Goal: Communication & Community: Share content

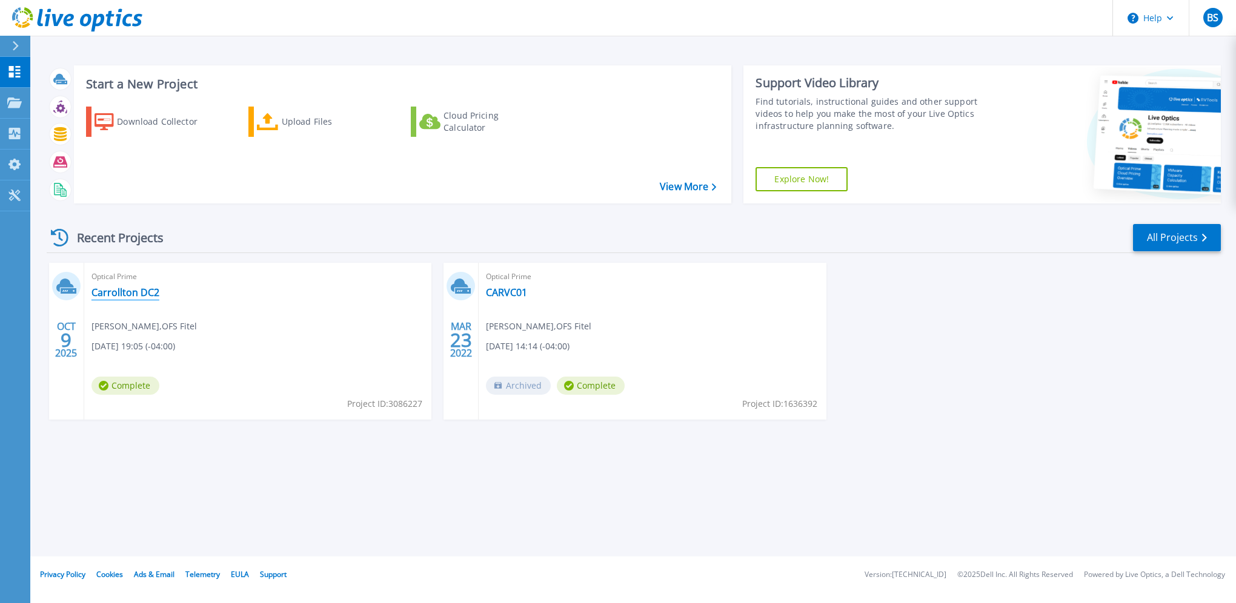
click at [127, 289] on link "Carrollton DC2" at bounding box center [125, 292] width 68 height 12
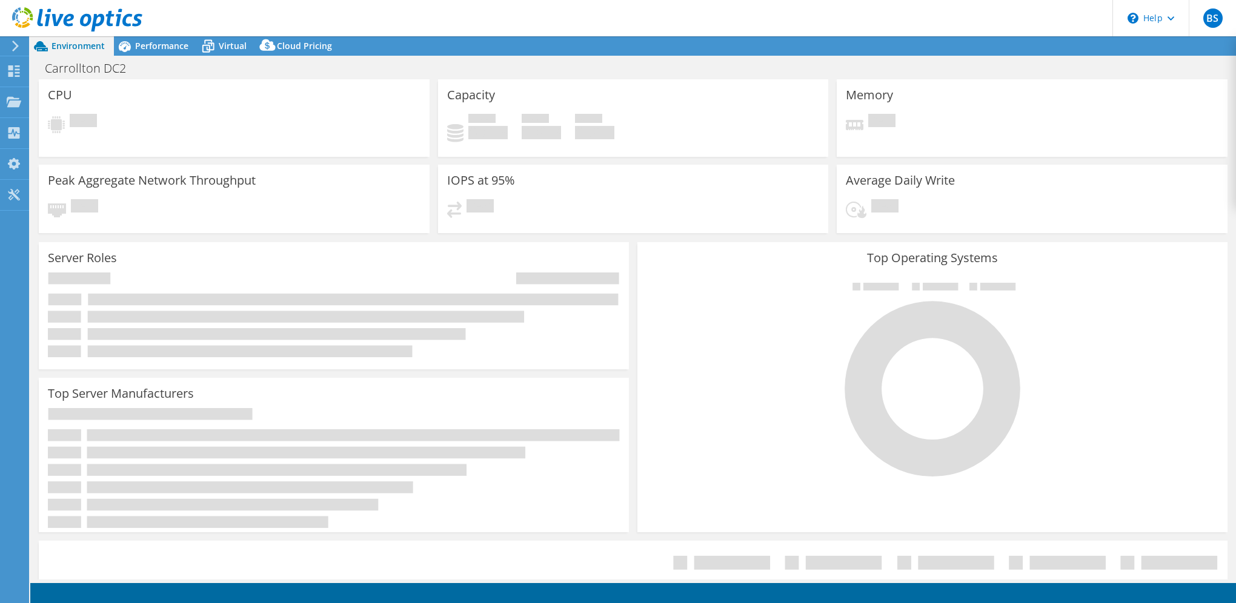
select select "USD"
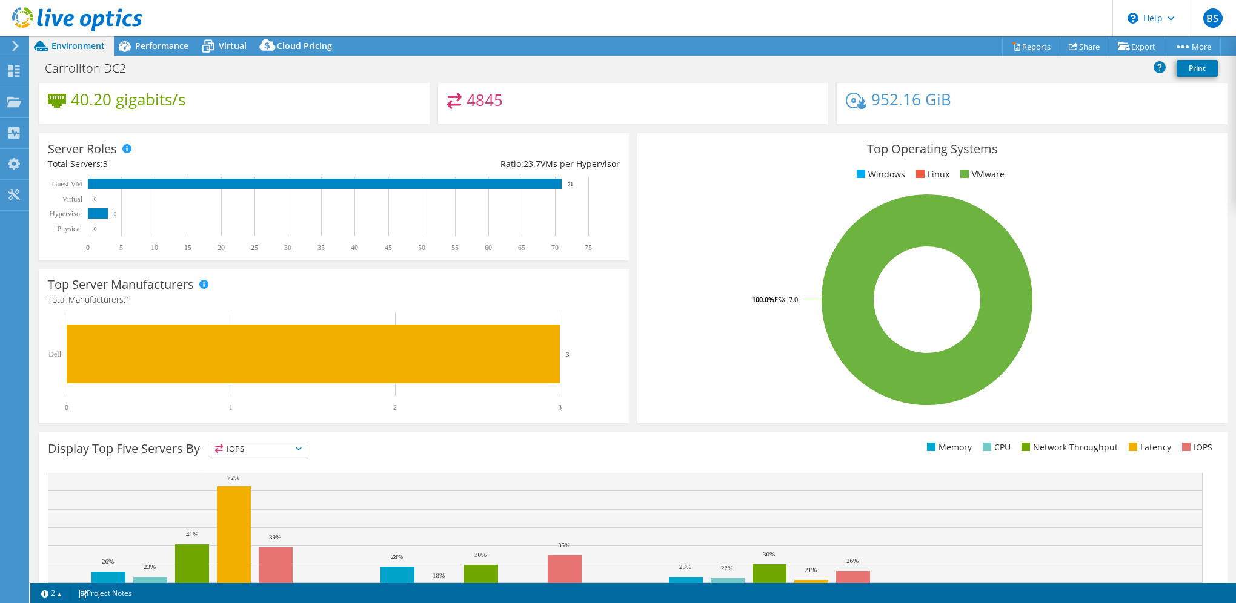
scroll to position [205, 0]
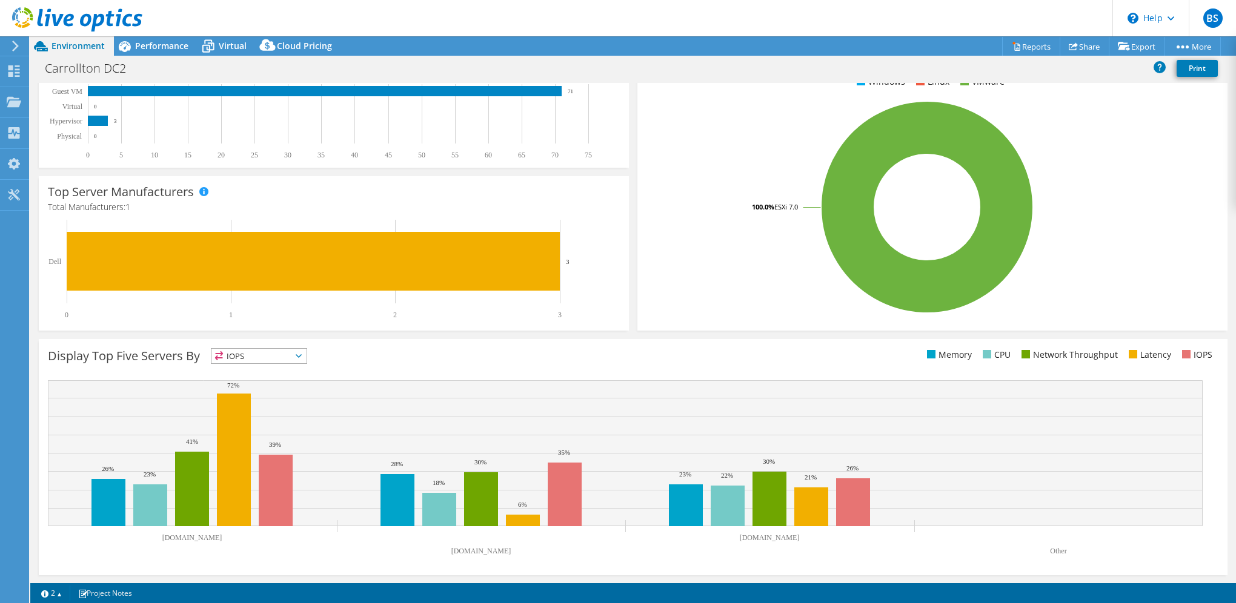
click at [268, 356] on span "IOPS" at bounding box center [258, 356] width 95 height 15
click at [254, 387] on li "Memory" at bounding box center [258, 388] width 95 height 17
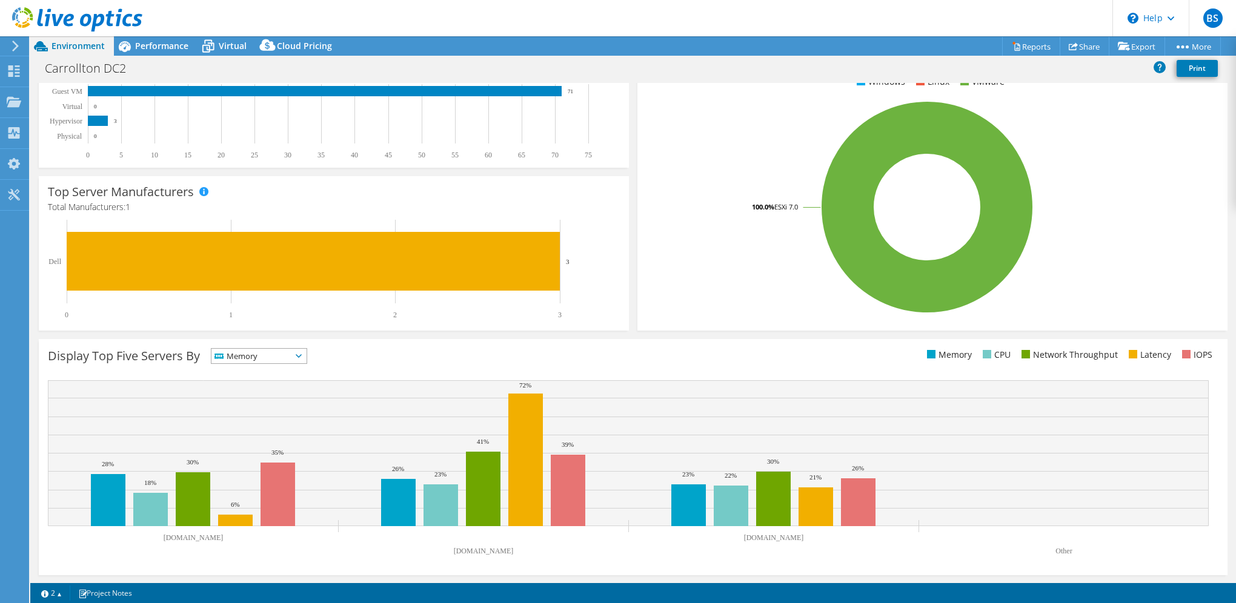
click at [279, 352] on span "Memory" at bounding box center [251, 356] width 80 height 15
click at [250, 404] on li "CPU" at bounding box center [258, 405] width 95 height 17
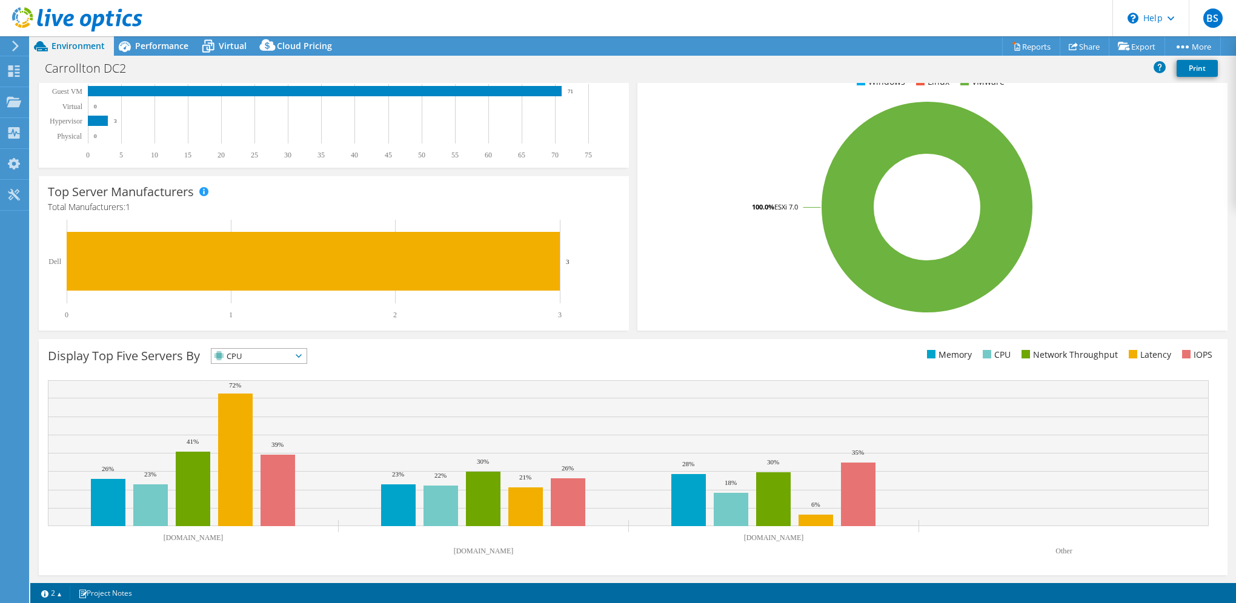
click at [271, 349] on span "CPU" at bounding box center [251, 356] width 80 height 15
click at [250, 425] on li "Network Throughput" at bounding box center [258, 422] width 95 height 17
click at [277, 354] on span "Network Throughput" at bounding box center [264, 356] width 107 height 15
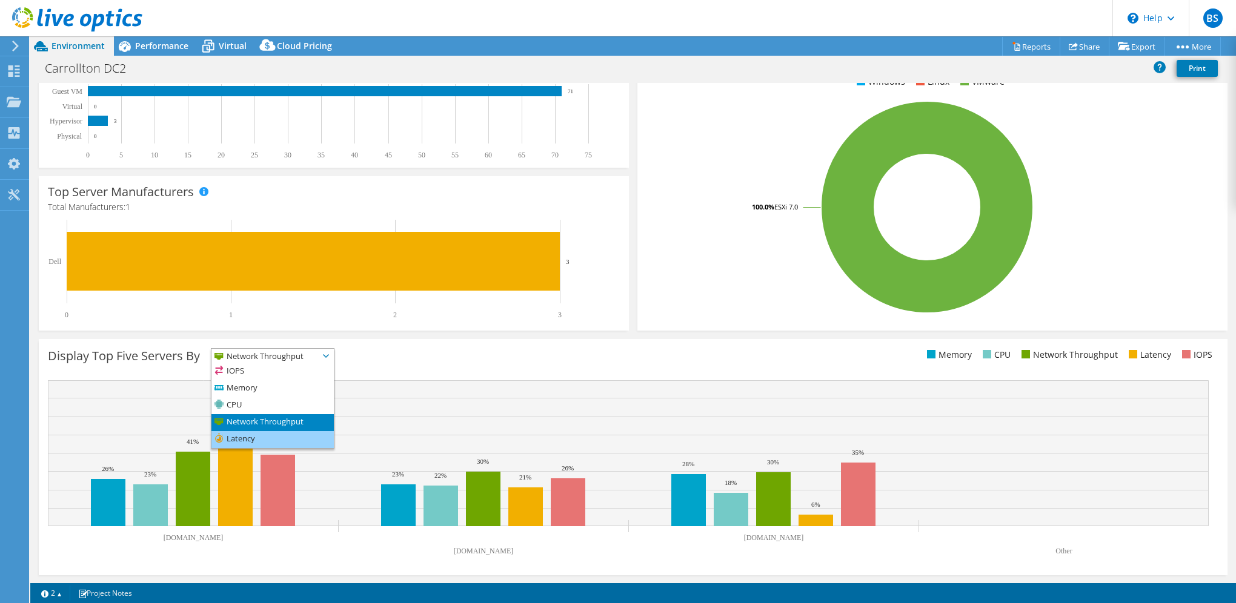
click at [264, 434] on li "Latency" at bounding box center [272, 439] width 122 height 17
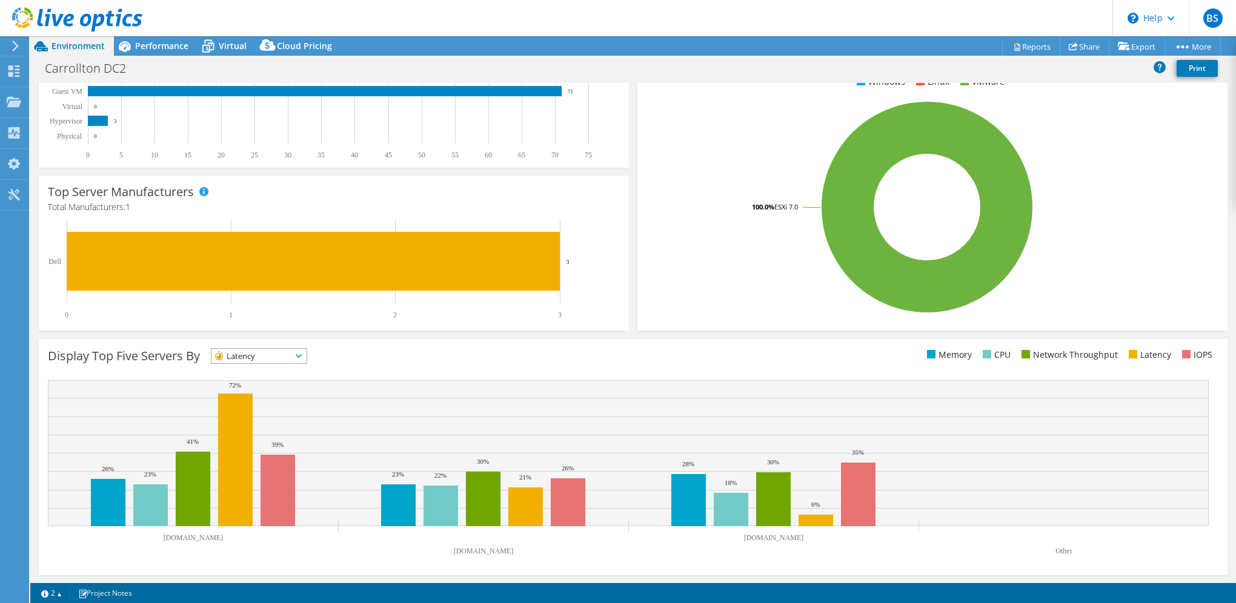
click at [268, 358] on span "Latency" at bounding box center [251, 356] width 80 height 15
click at [250, 369] on li "IOPS" at bounding box center [258, 371] width 95 height 17
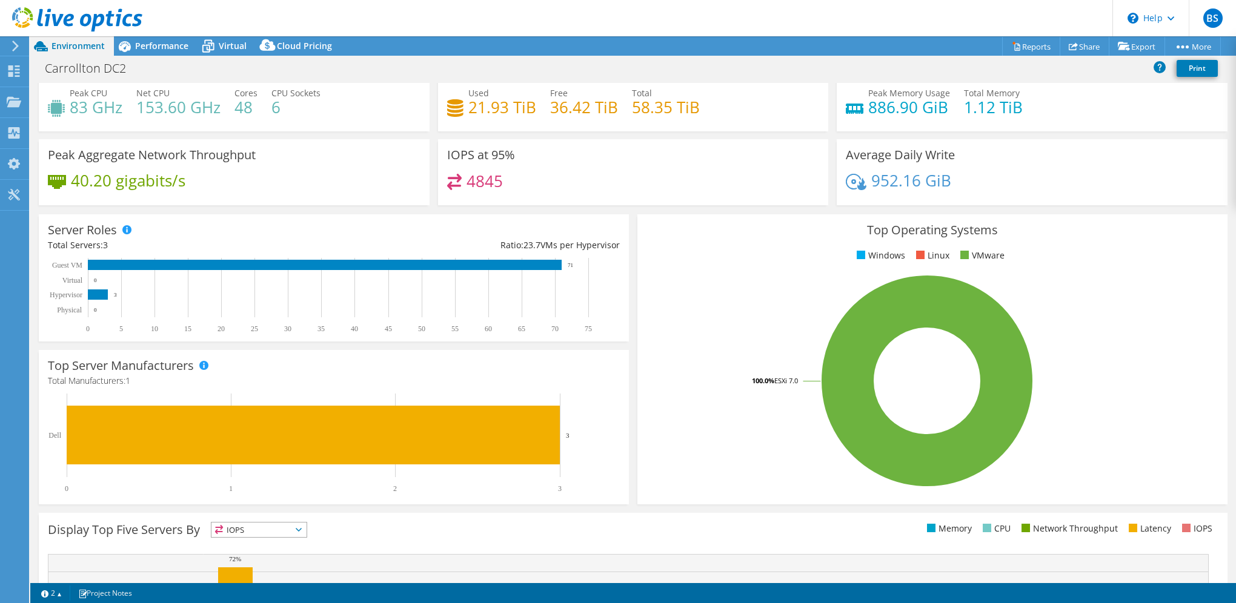
scroll to position [0, 0]
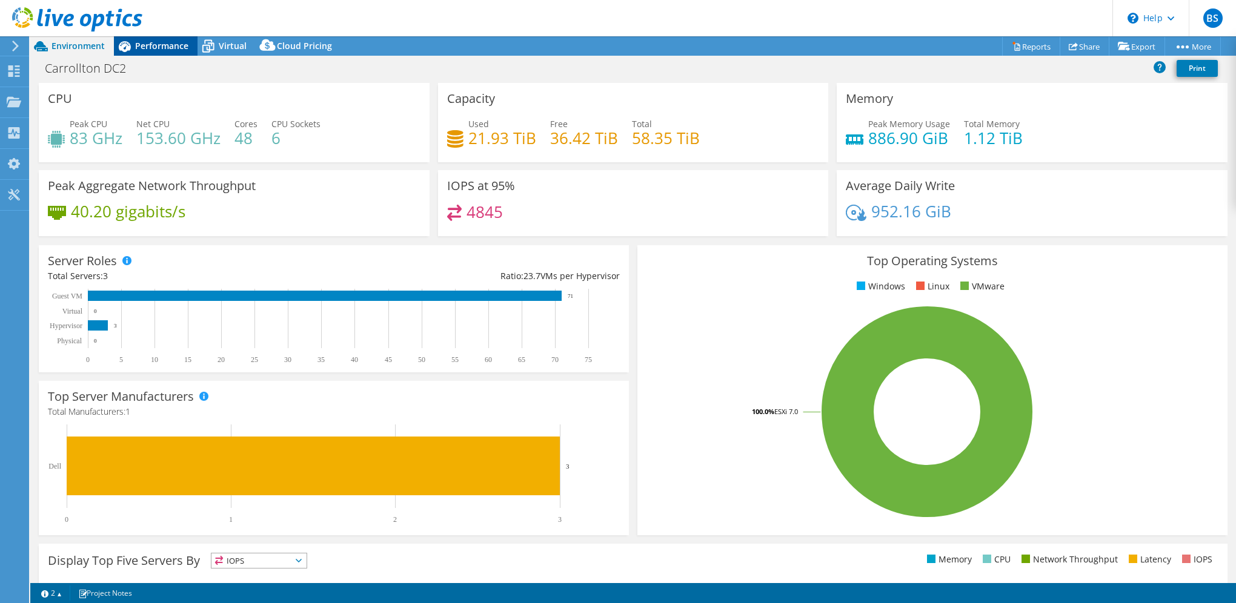
click at [152, 47] on span "Performance" at bounding box center [161, 46] width 53 height 12
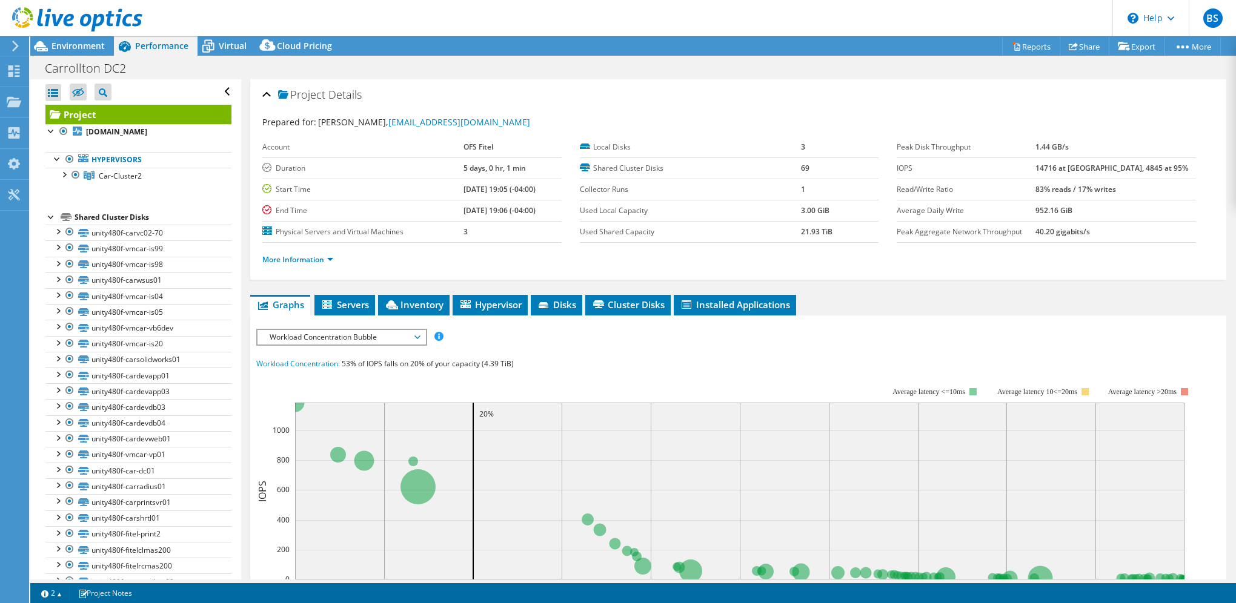
click at [395, 330] on span "Workload Concentration Bubble" at bounding box center [341, 337] width 156 height 15
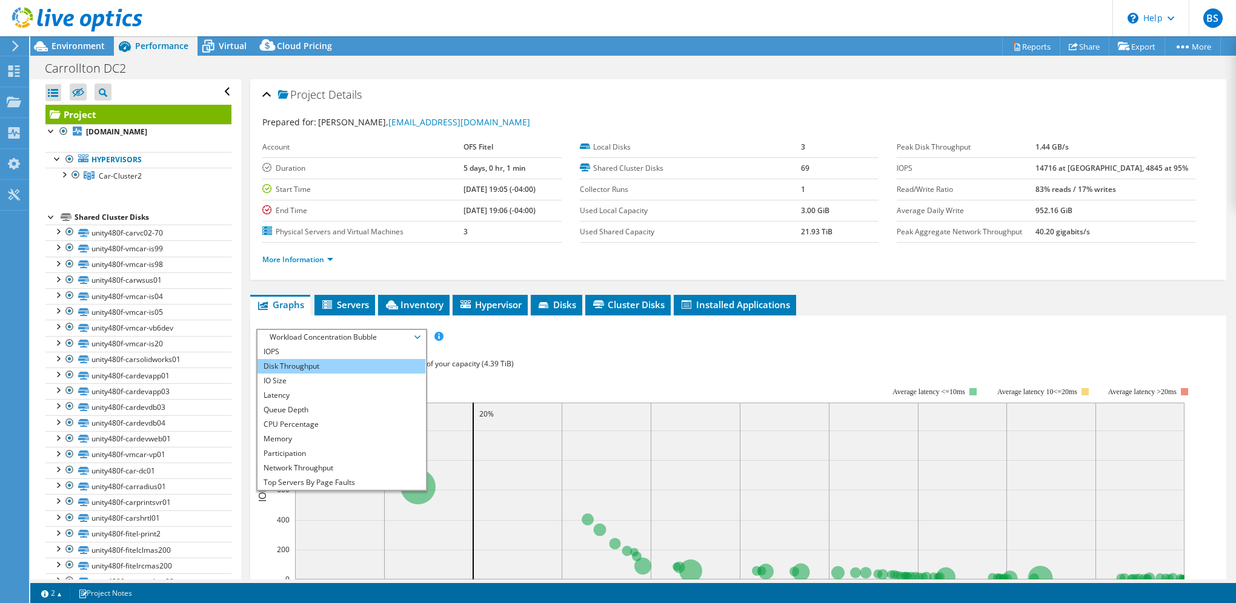
click at [334, 365] on li "Disk Throughput" at bounding box center [341, 366] width 168 height 15
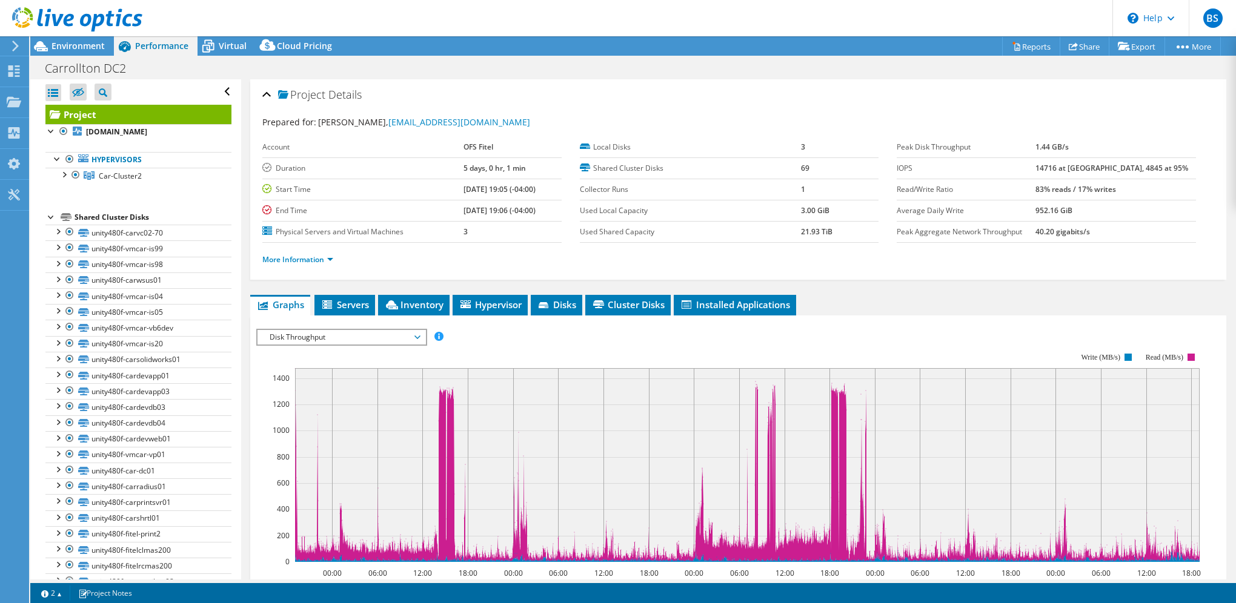
click at [373, 329] on div "Disk Throughput IOPS Disk Throughput IO Size Latency Queue Depth CPU Percentage…" at bounding box center [341, 337] width 171 height 17
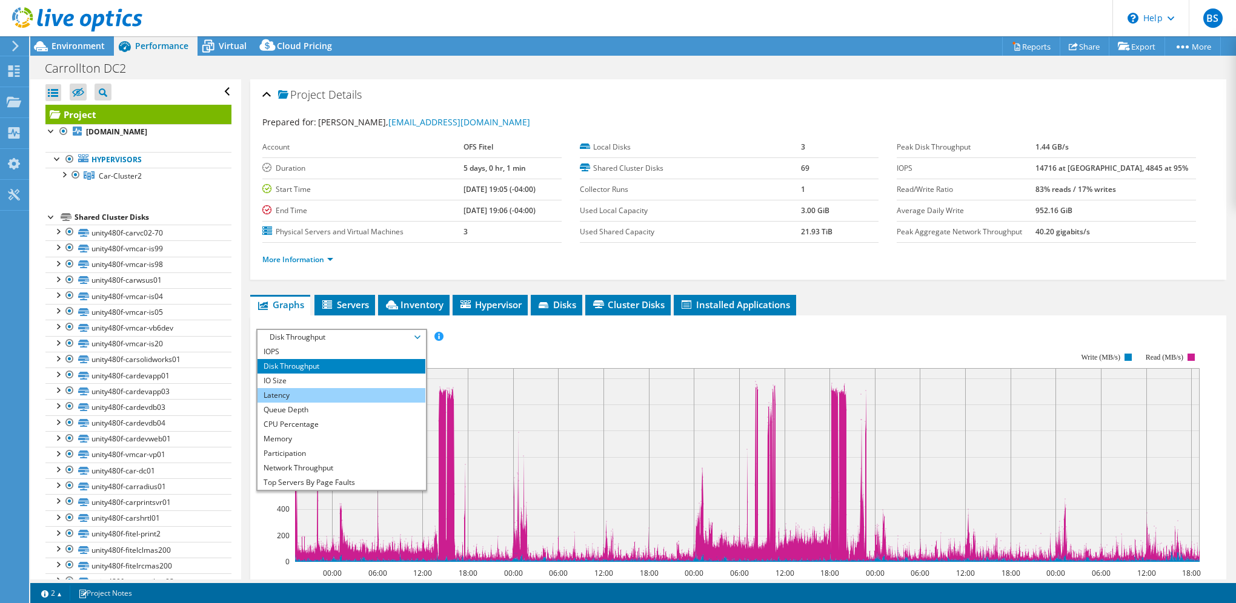
scroll to position [44, 0]
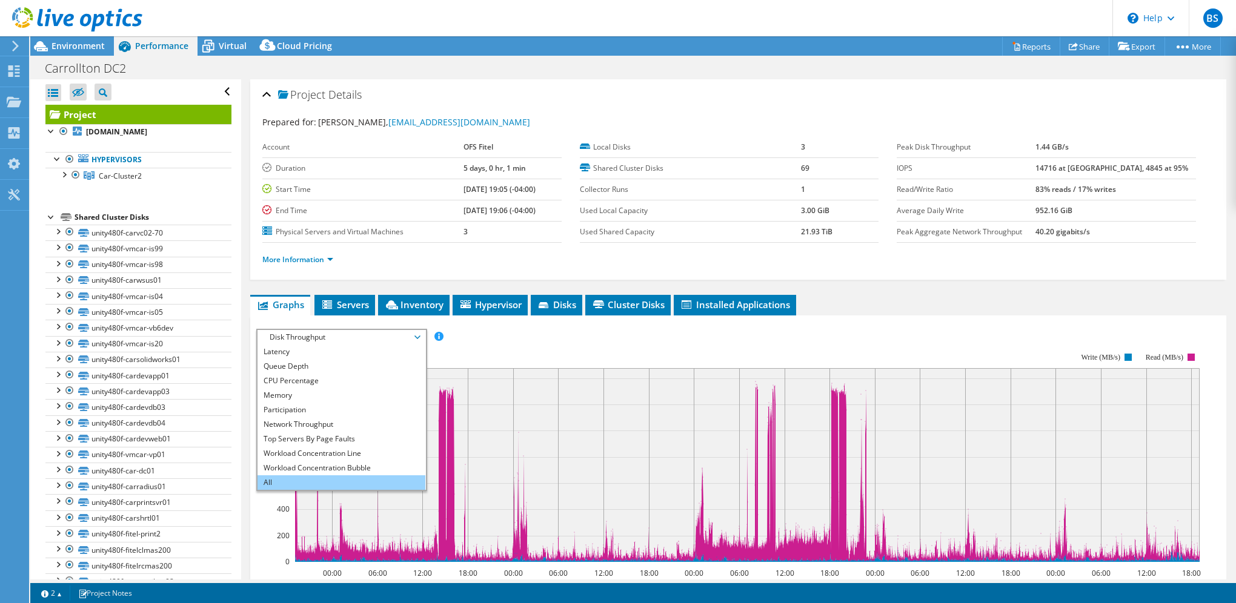
click at [308, 475] on li "All" at bounding box center [341, 482] width 168 height 15
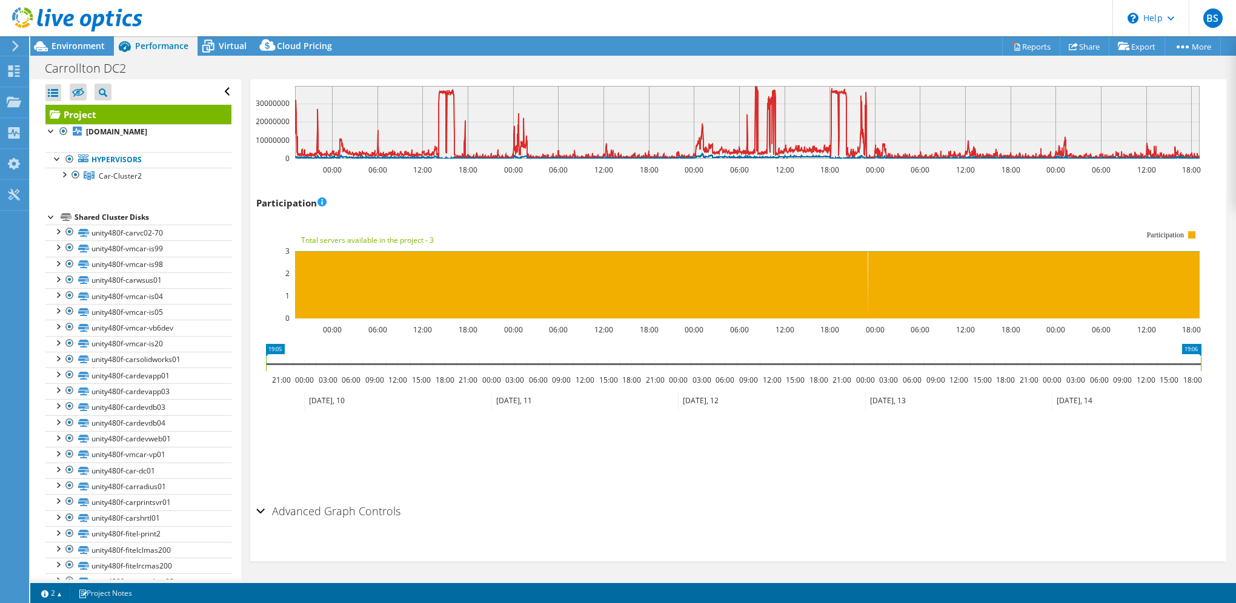
scroll to position [1250, 0]
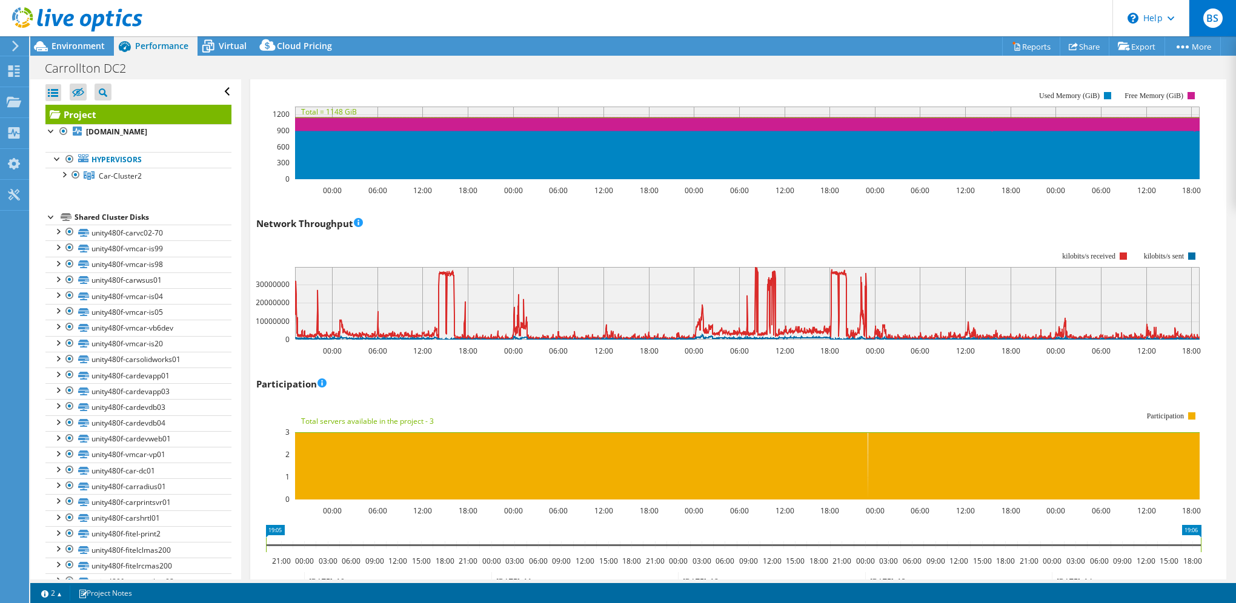
click at [1217, 11] on span "BS" at bounding box center [1212, 17] width 19 height 19
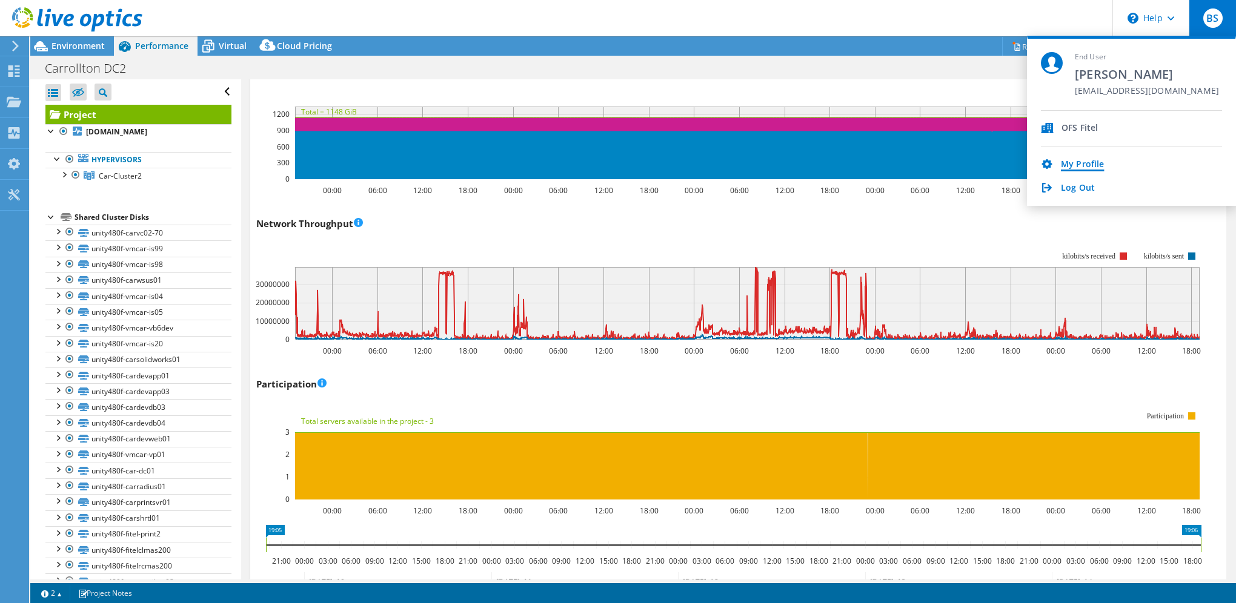
click at [1081, 161] on link "My Profile" at bounding box center [1082, 165] width 43 height 12
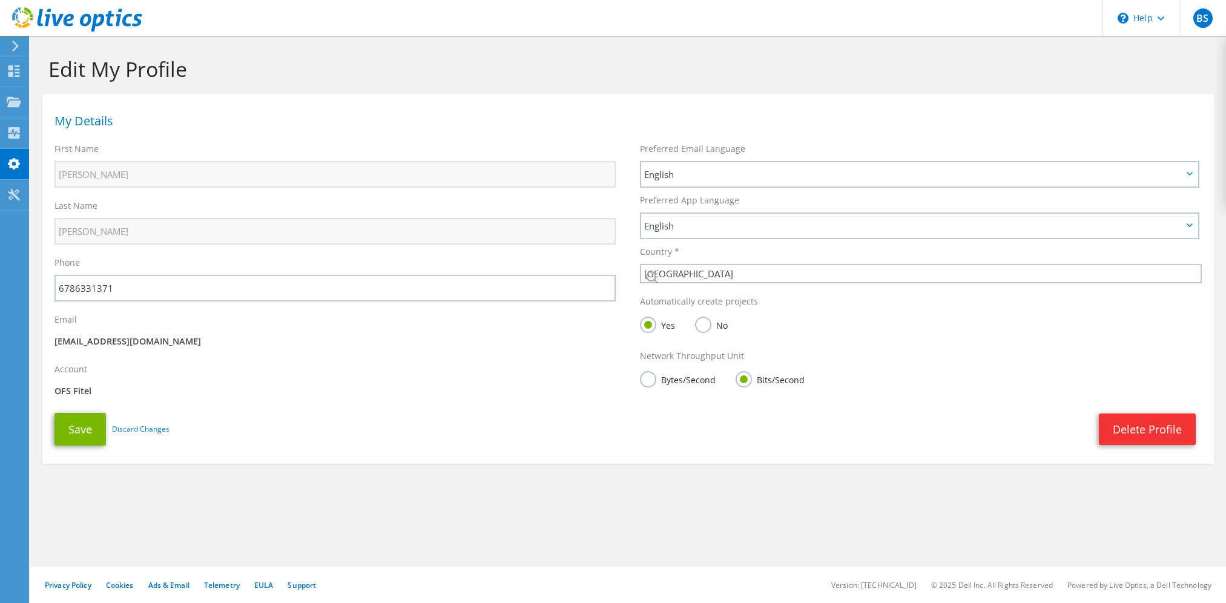
select select "224"
click at [651, 383] on label "Bytes/Second" at bounding box center [678, 386] width 76 height 15
click at [0, 0] on input "Bytes/Second" at bounding box center [0, 0] width 0 height 0
click at [77, 428] on button "Save" at bounding box center [80, 429] width 51 height 33
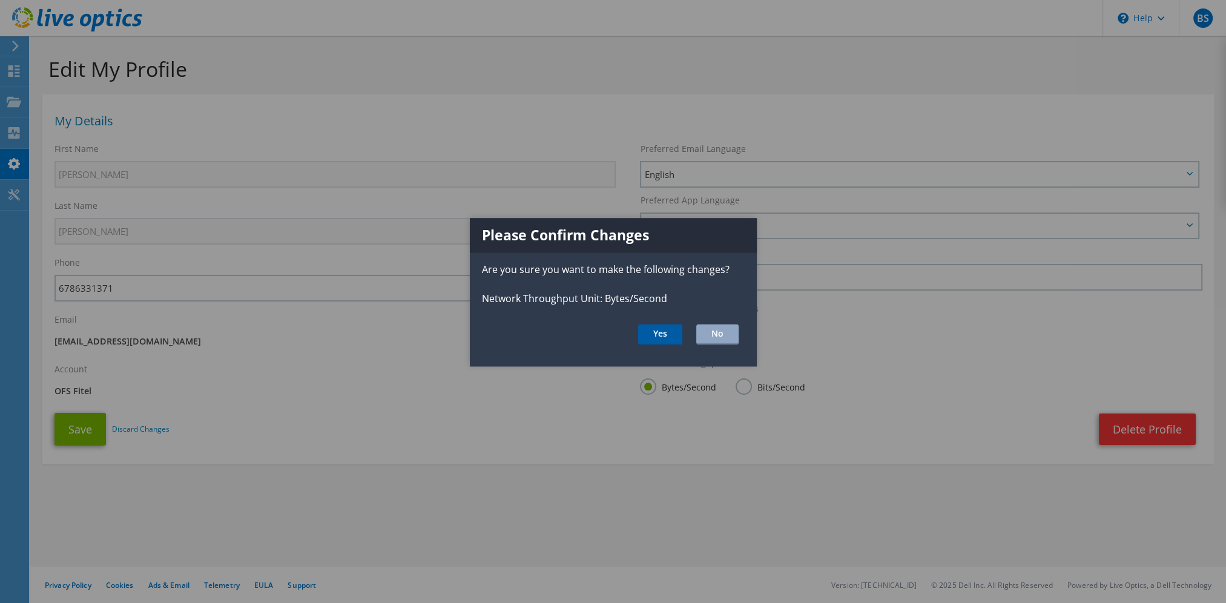
click at [661, 334] on button "Yes" at bounding box center [660, 334] width 44 height 21
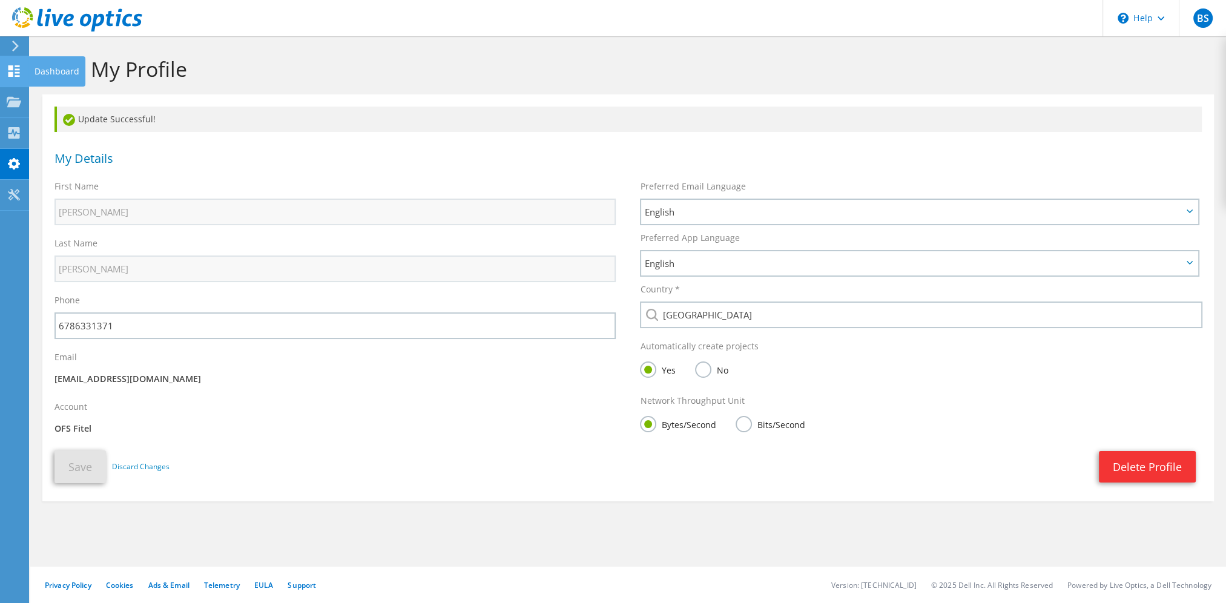
click at [51, 65] on div "Dashboard" at bounding box center [56, 71] width 57 height 30
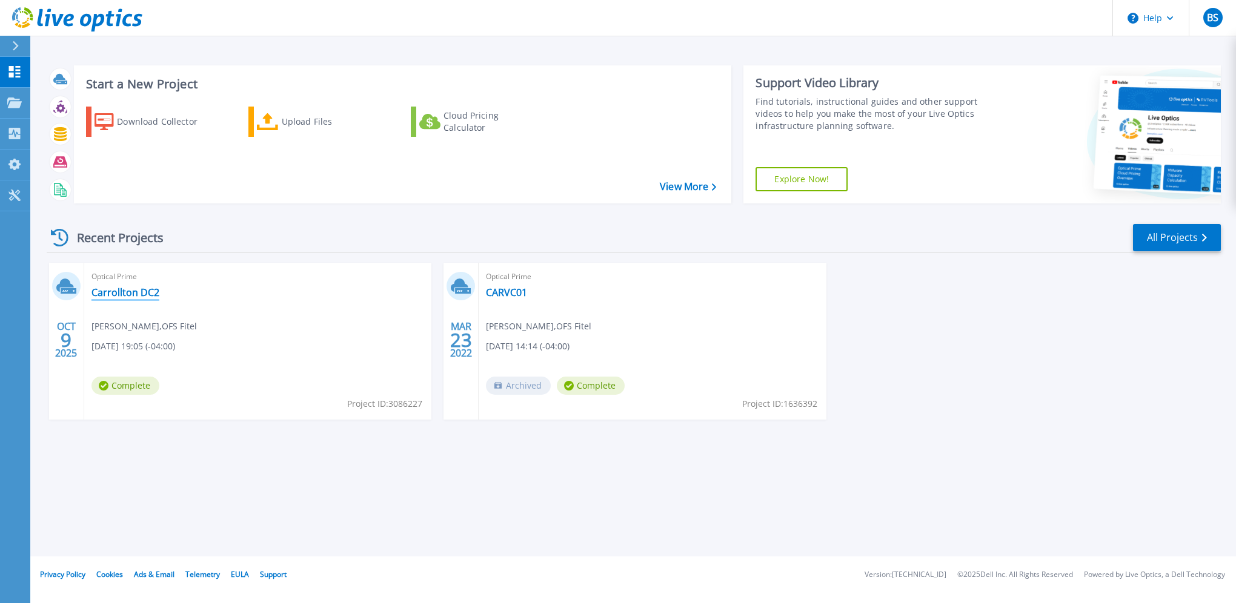
click at [120, 289] on link "Carrollton DC2" at bounding box center [125, 292] width 68 height 12
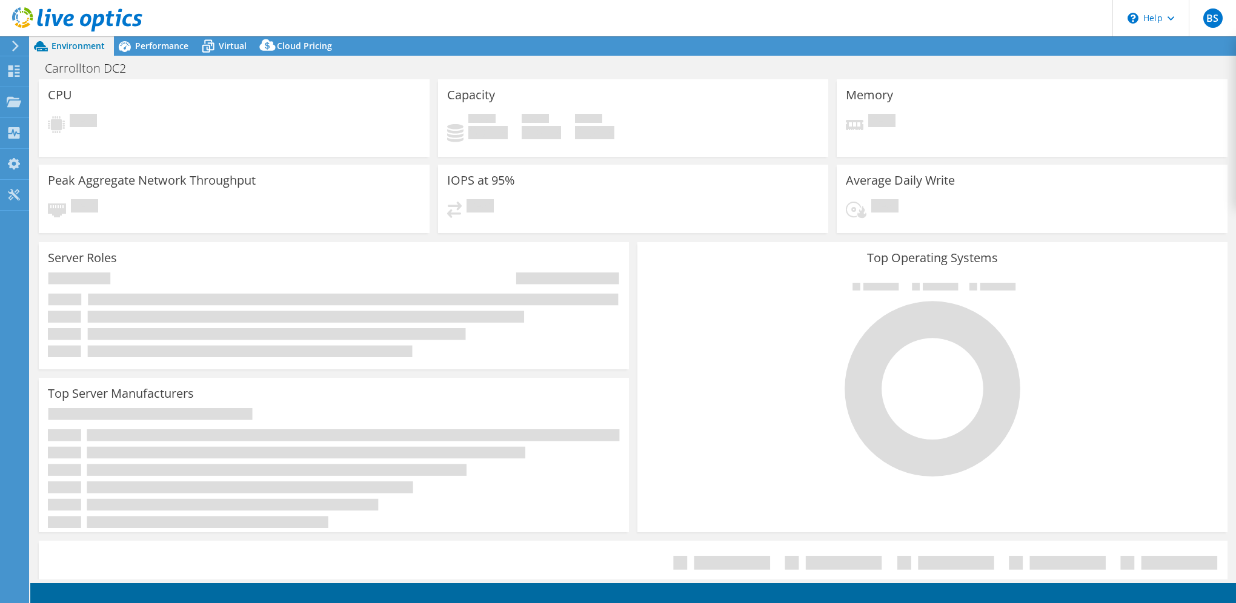
select select "USD"
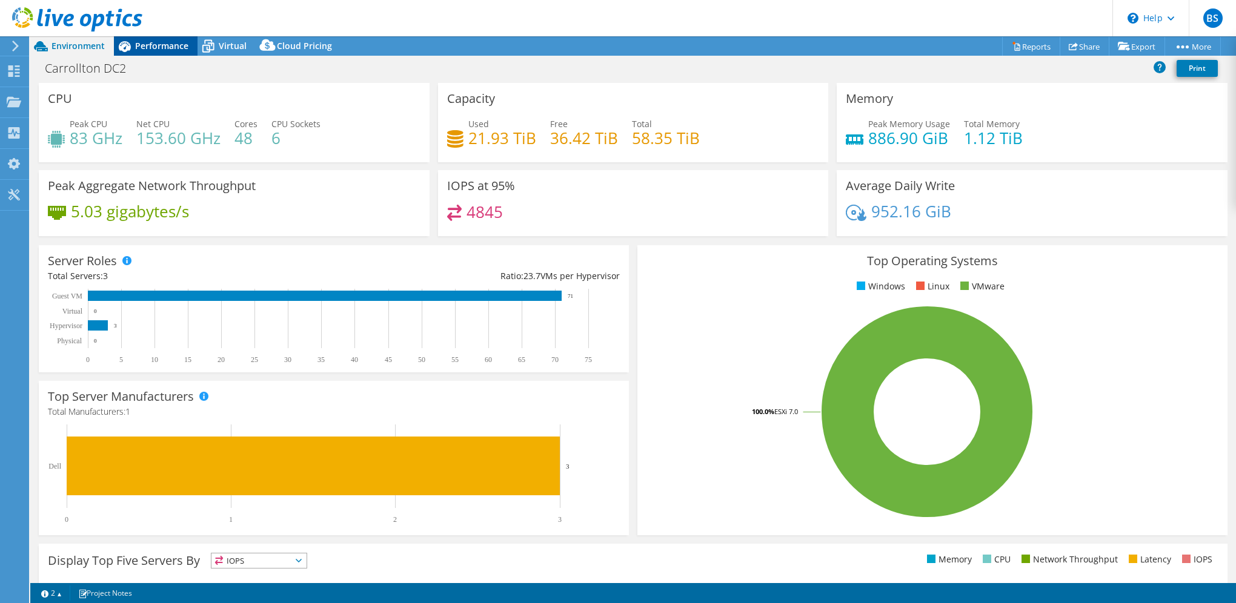
click at [154, 42] on span "Performance" at bounding box center [161, 46] width 53 height 12
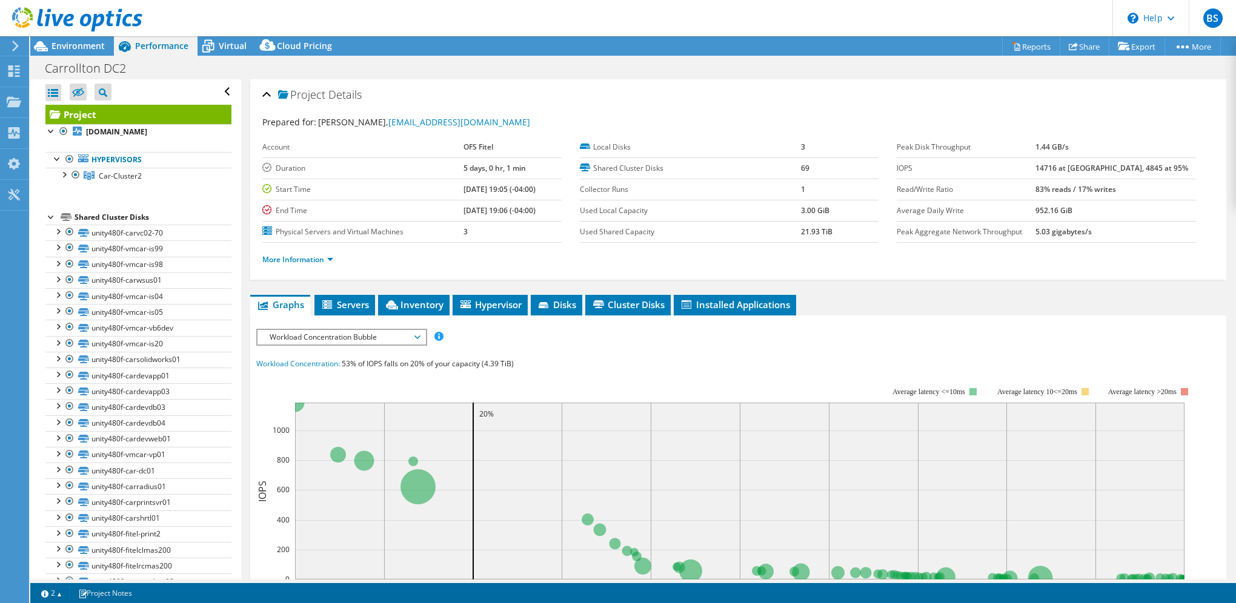
click at [389, 331] on span "Workload Concentration Bubble" at bounding box center [341, 337] width 156 height 15
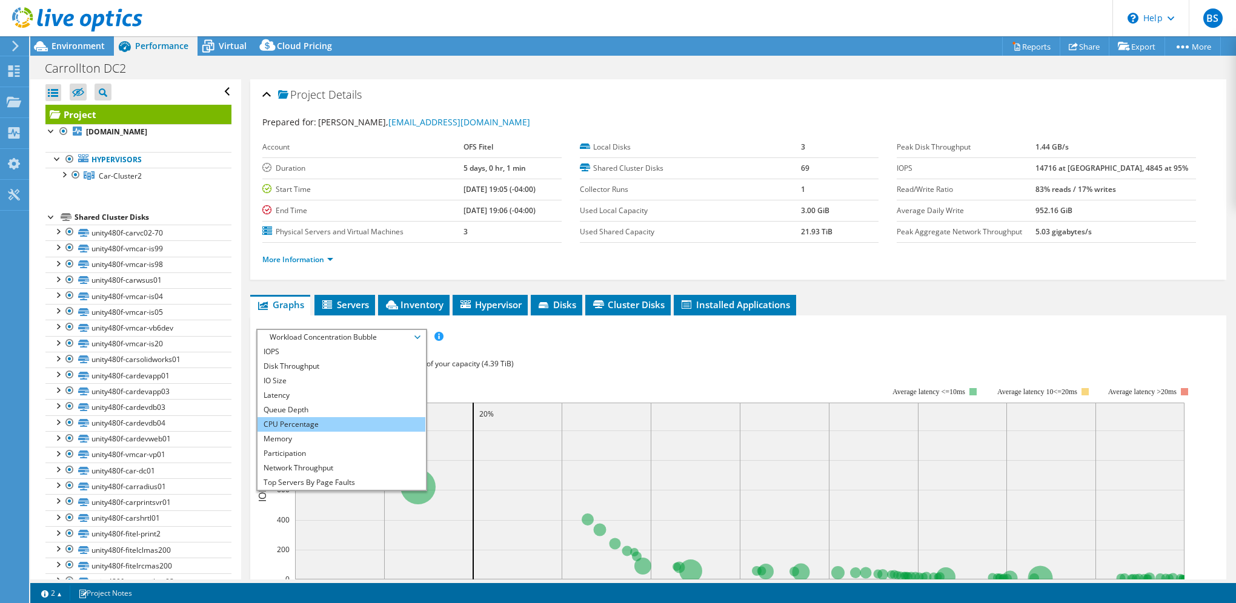
scroll to position [44, 0]
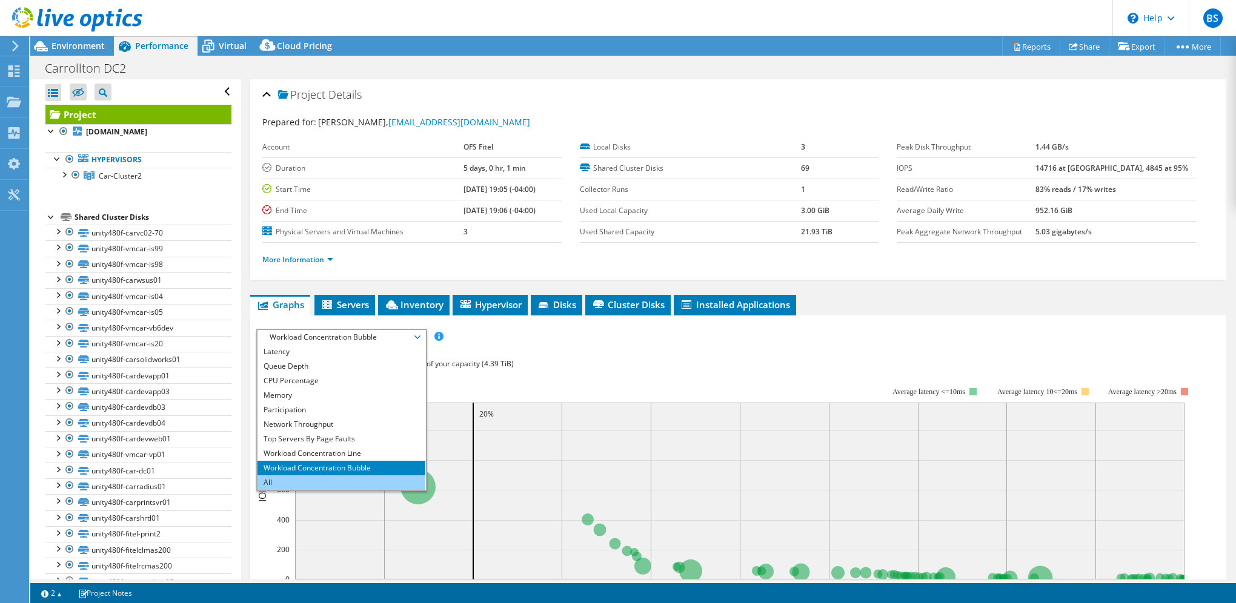
click at [318, 478] on li "All" at bounding box center [341, 482] width 168 height 15
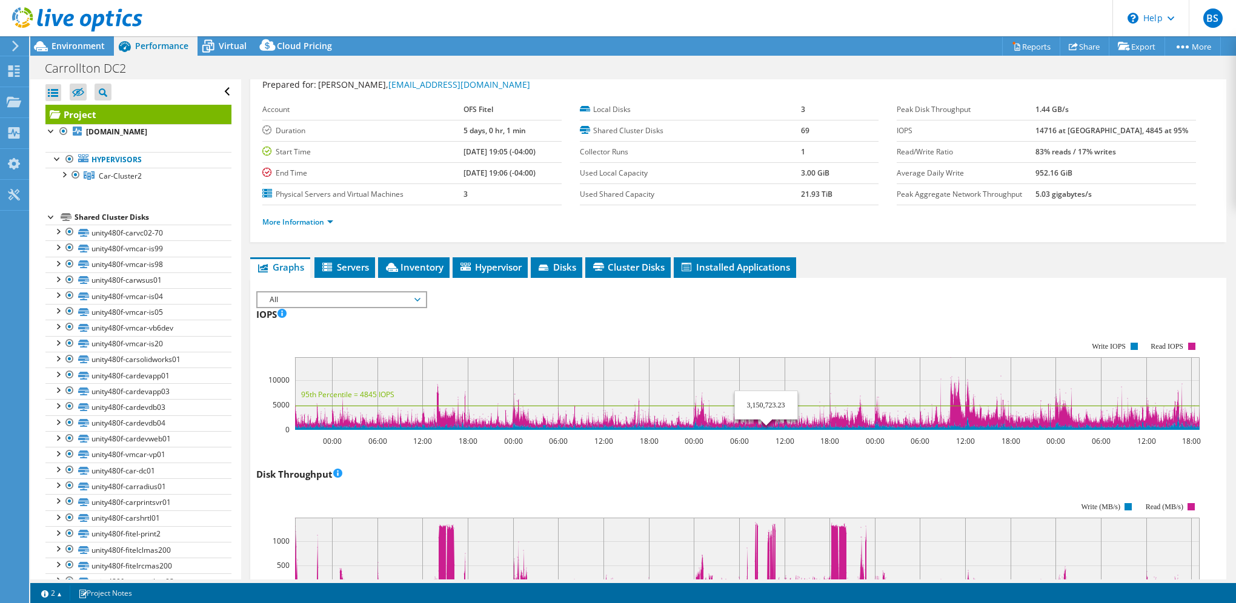
scroll to position [0, 0]
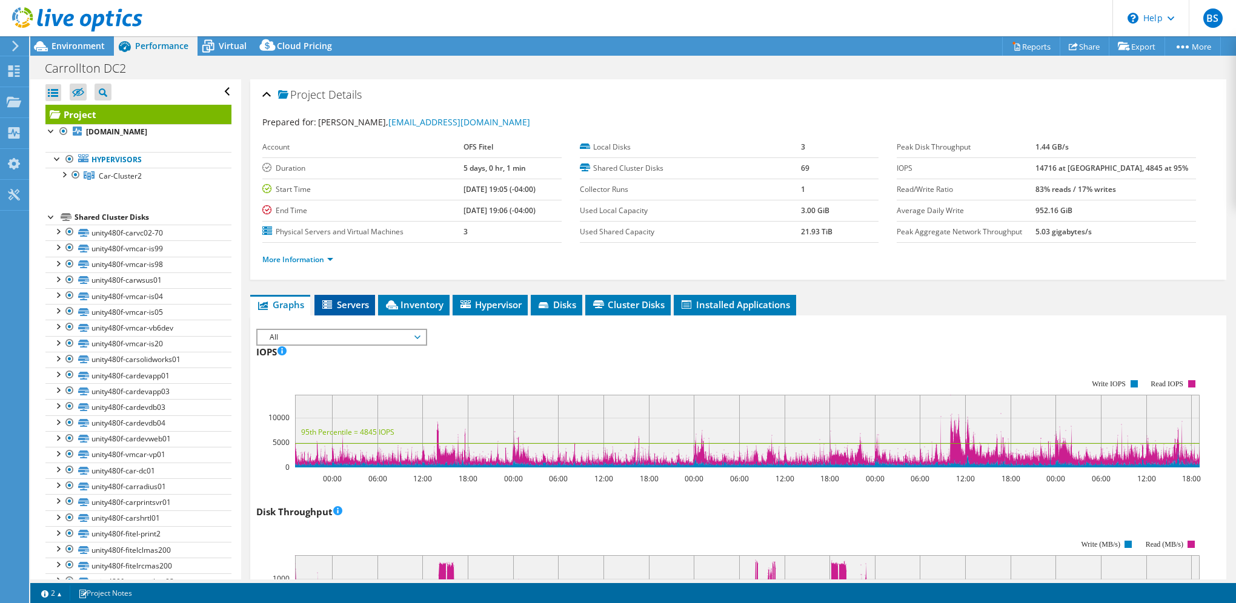
click at [348, 302] on span "Servers" at bounding box center [344, 305] width 48 height 12
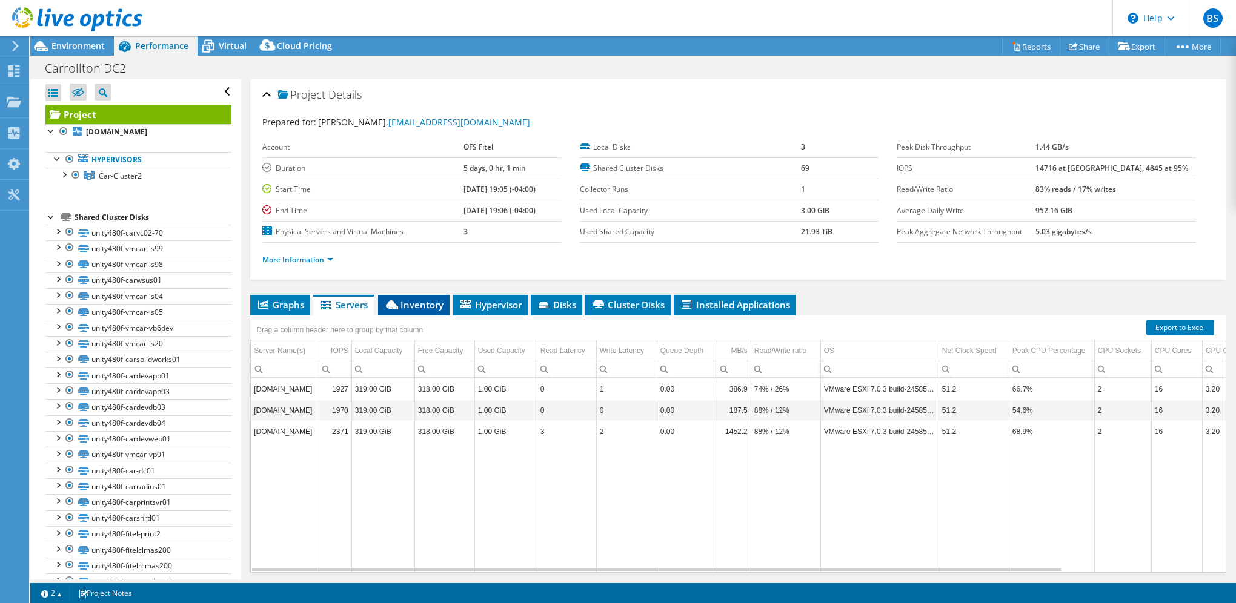
click at [426, 302] on span "Inventory" at bounding box center [413, 305] width 59 height 12
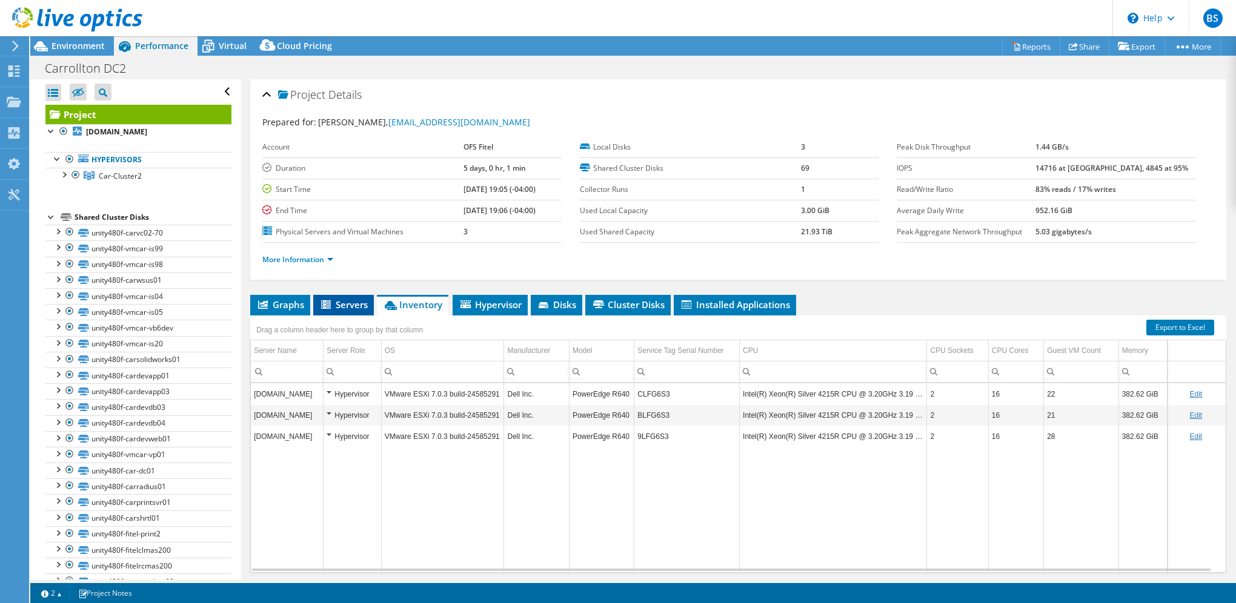
click at [363, 303] on span "Servers" at bounding box center [343, 305] width 48 height 12
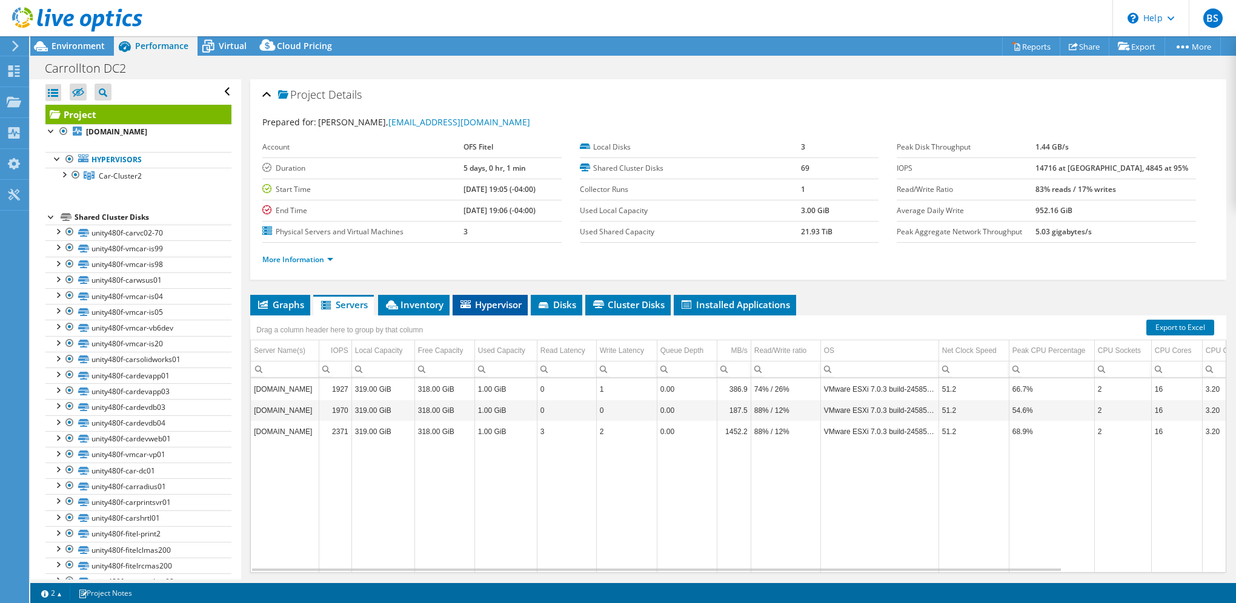
click at [495, 306] on span "Hypervisor" at bounding box center [489, 305] width 63 height 12
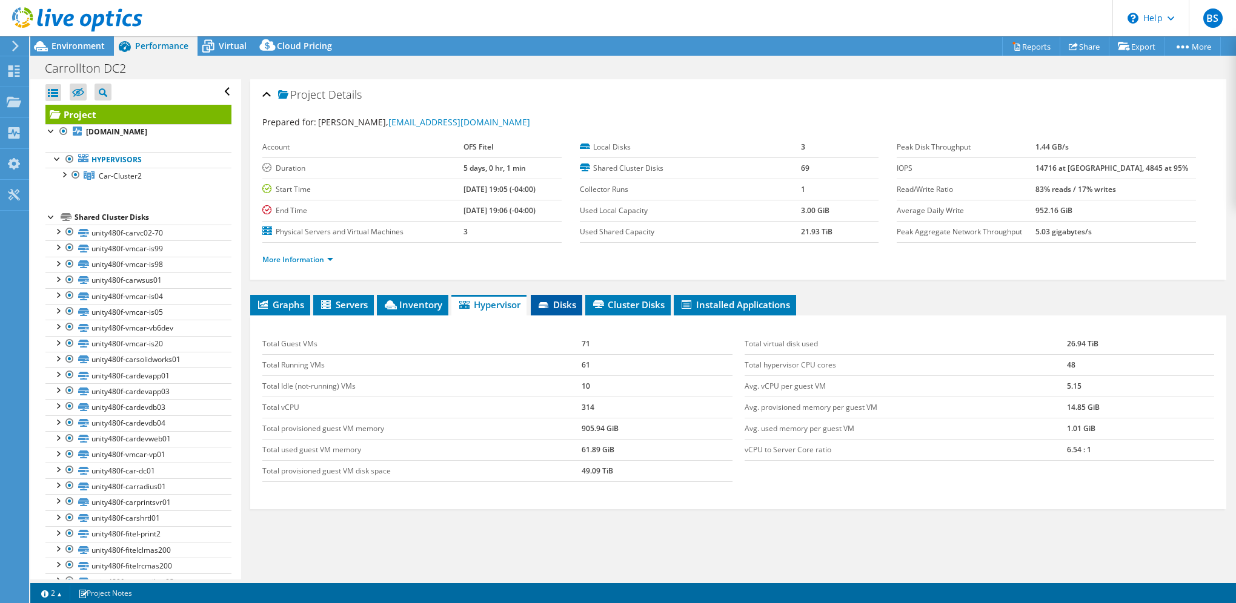
click at [582, 299] on li "Disks" at bounding box center [556, 305] width 51 height 21
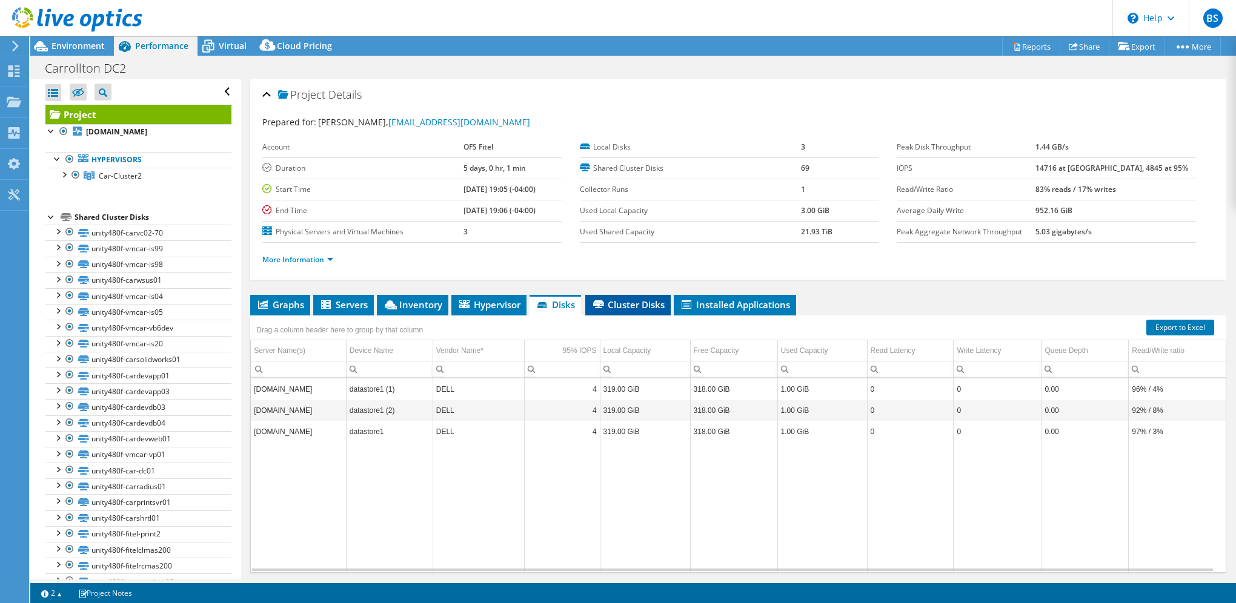
click at [630, 299] on span "Cluster Disks" at bounding box center [627, 305] width 73 height 12
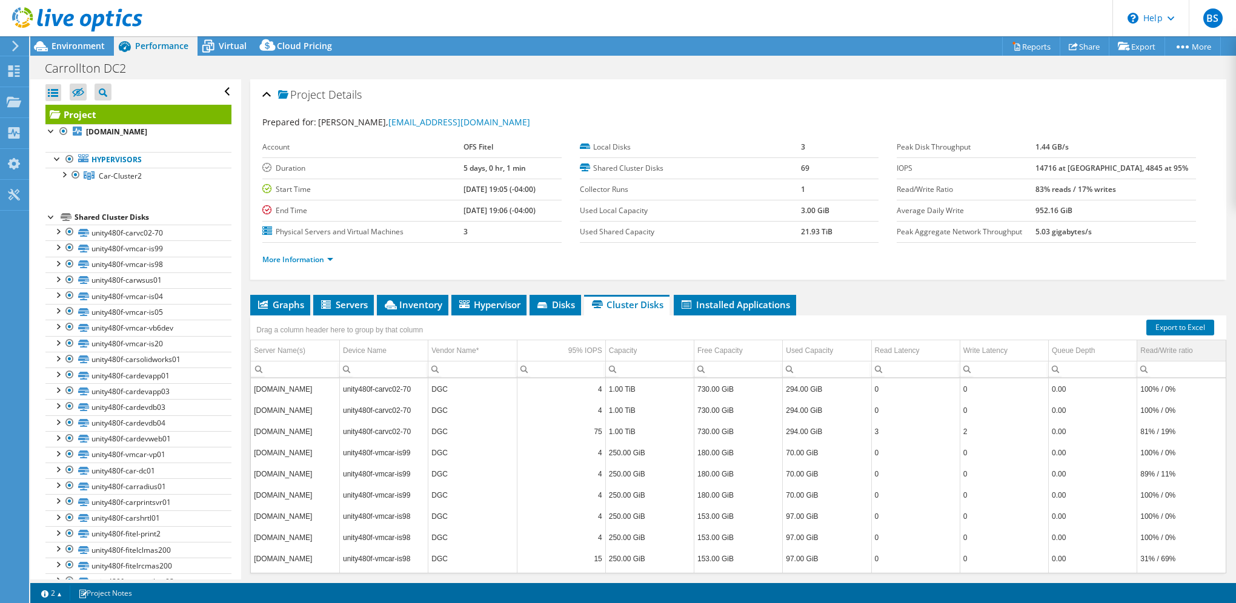
click at [1163, 344] on div "Read/Write ratio" at bounding box center [1166, 350] width 52 height 15
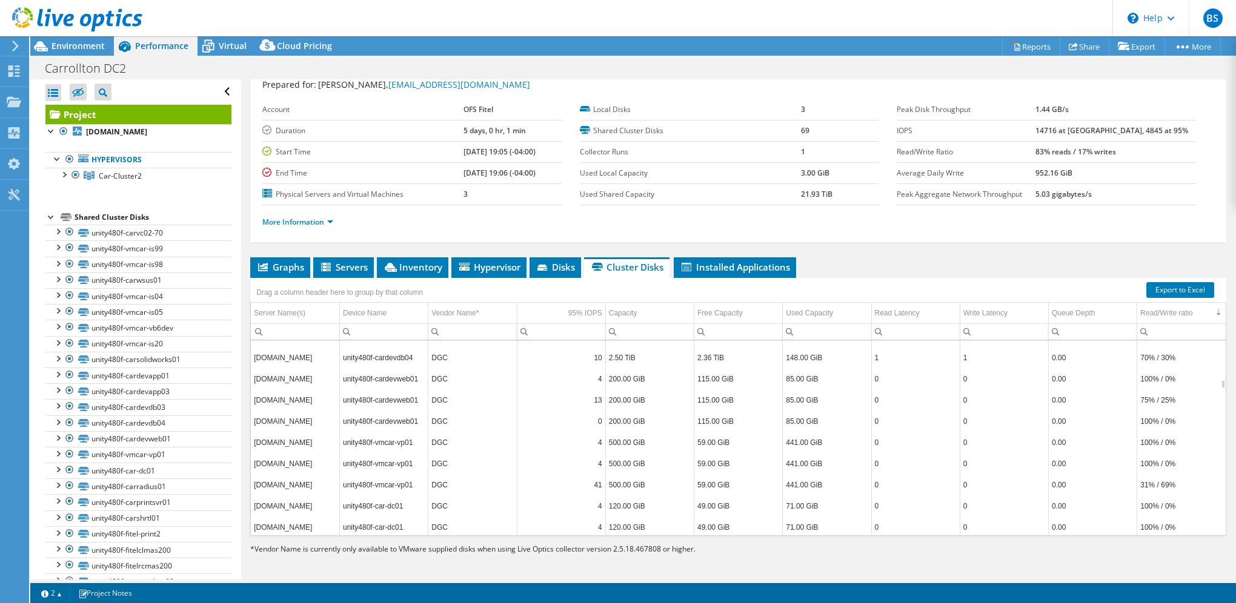
scroll to position [872, 0]
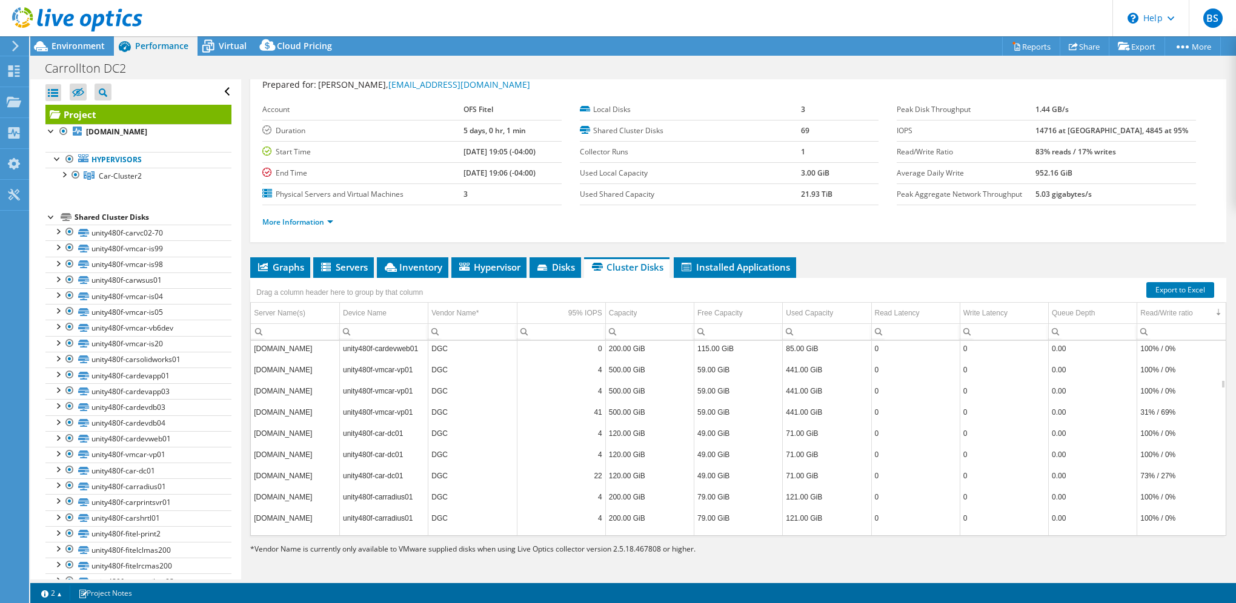
click at [1148, 402] on td "31% / 69%" at bounding box center [1181, 412] width 88 height 21
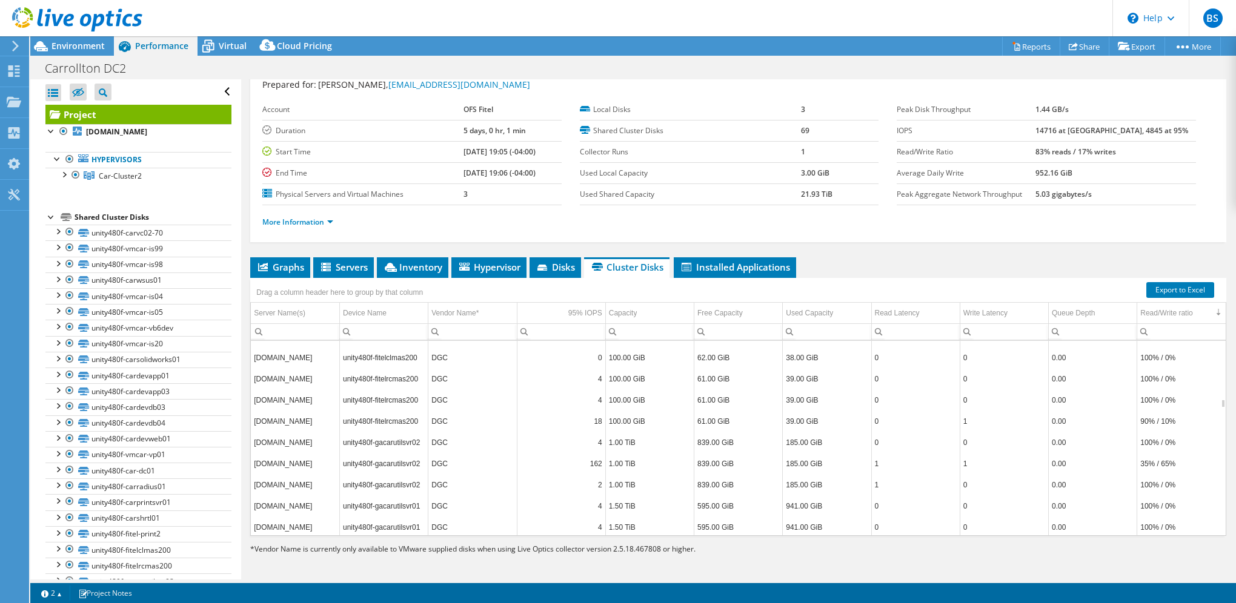
scroll to position [1381, 0]
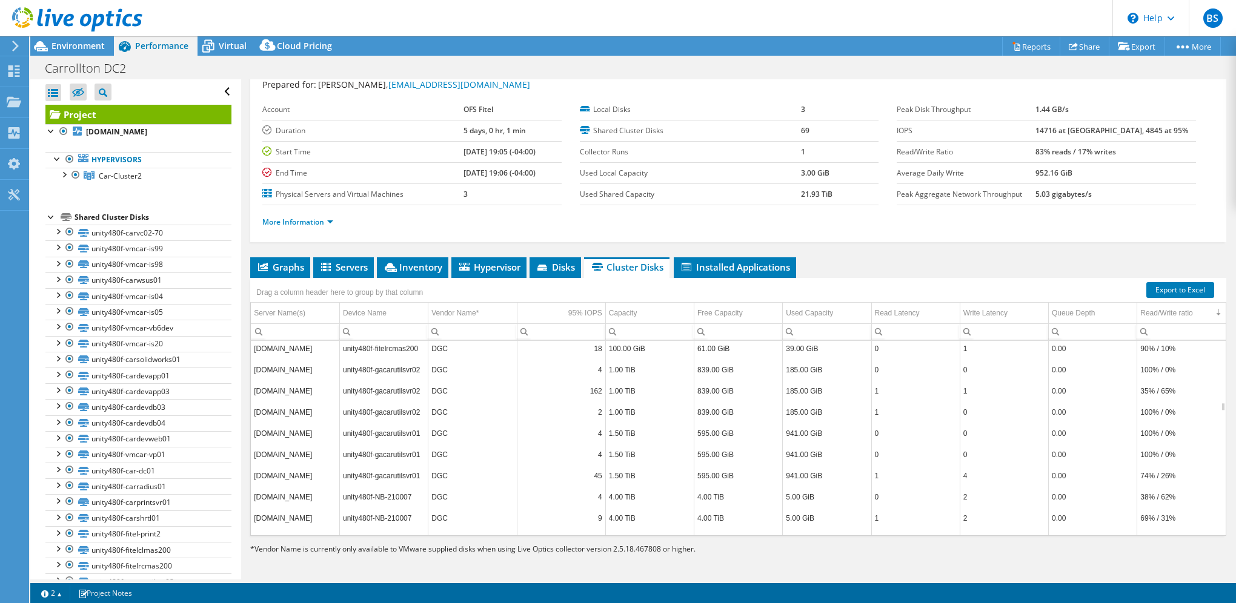
click at [386, 486] on td "unity480f-NB-210007" at bounding box center [384, 496] width 88 height 21
click at [290, 313] on div "Server Name(s)" at bounding box center [279, 313] width 51 height 15
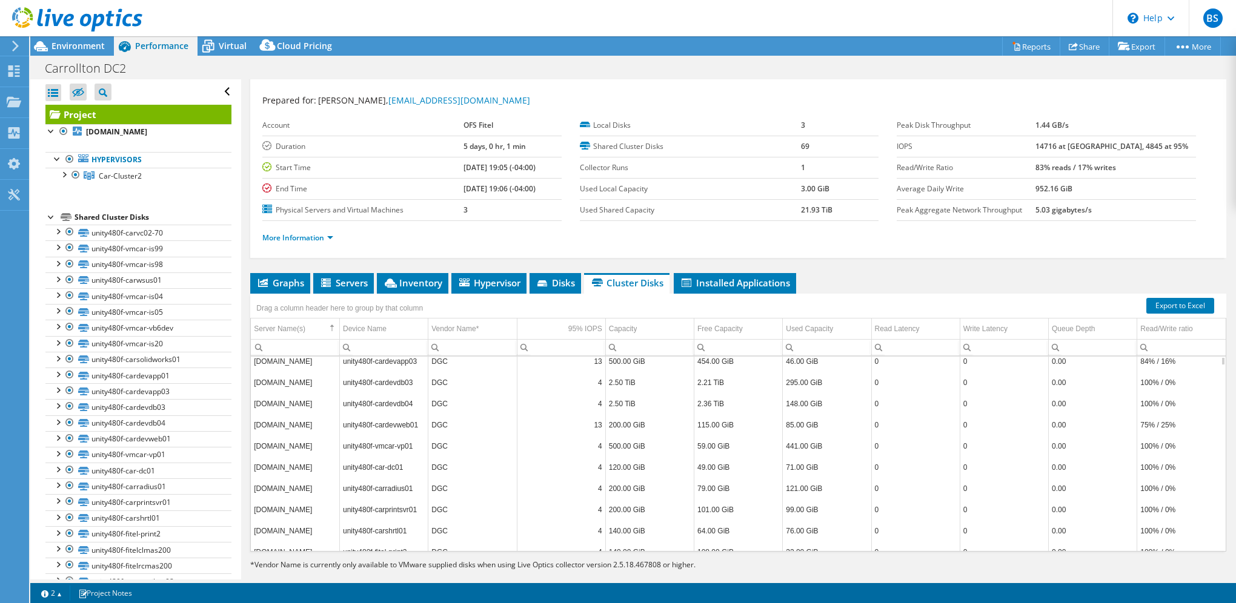
scroll to position [436, 0]
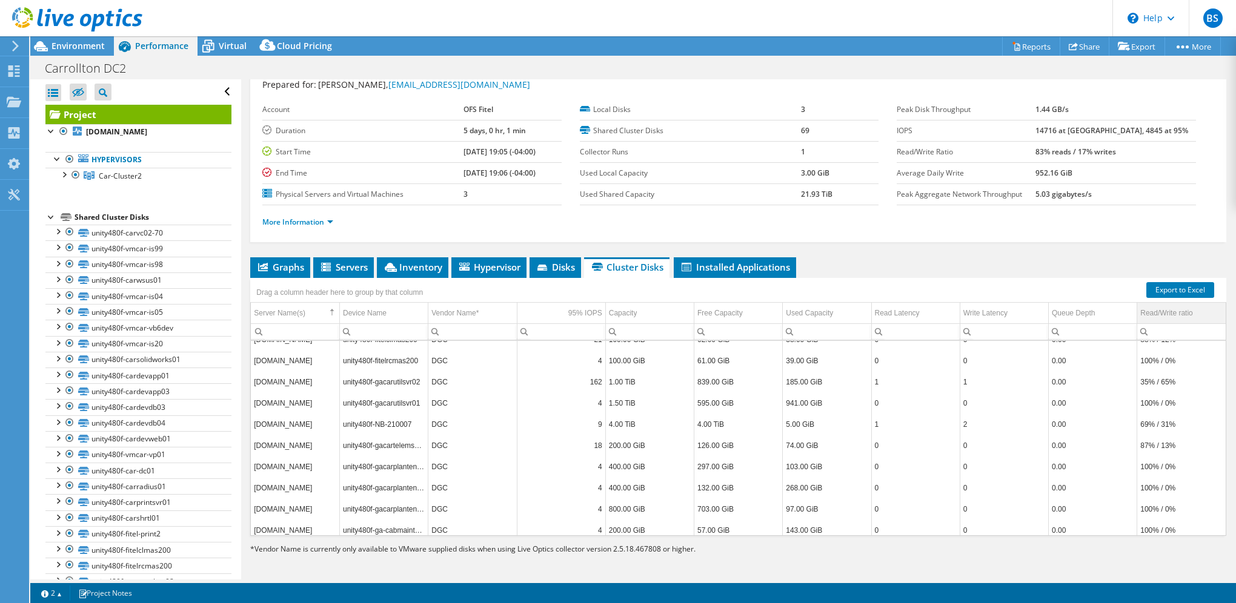
click at [1167, 311] on div "Read/Write ratio" at bounding box center [1166, 313] width 52 height 15
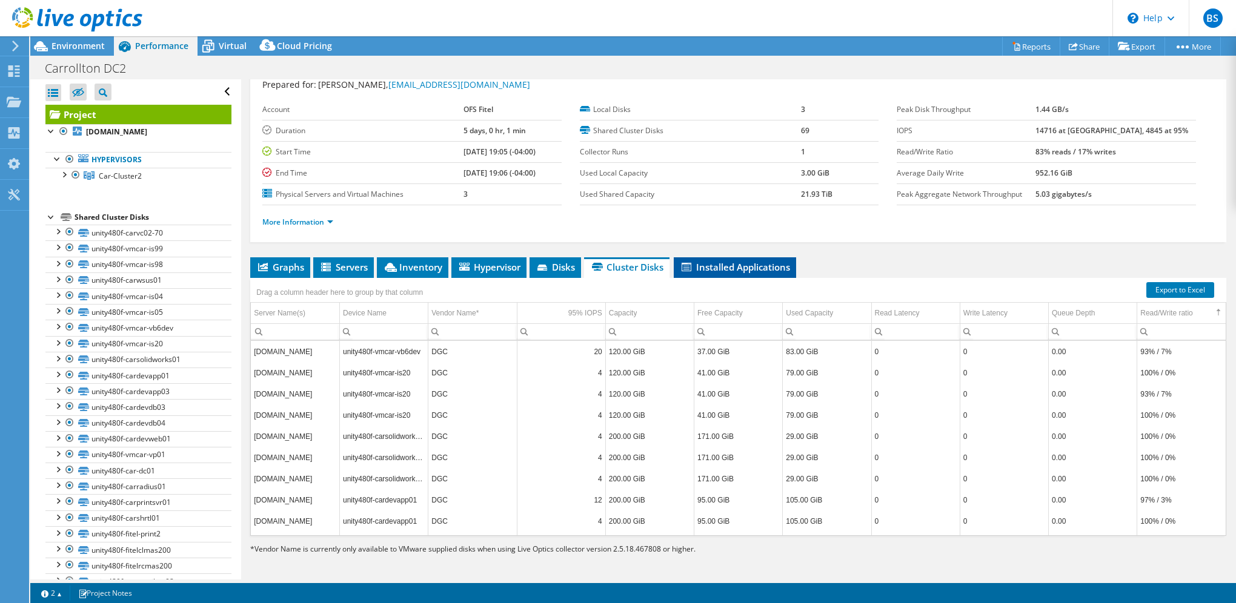
click at [739, 261] on span "Installed Applications" at bounding box center [735, 267] width 110 height 12
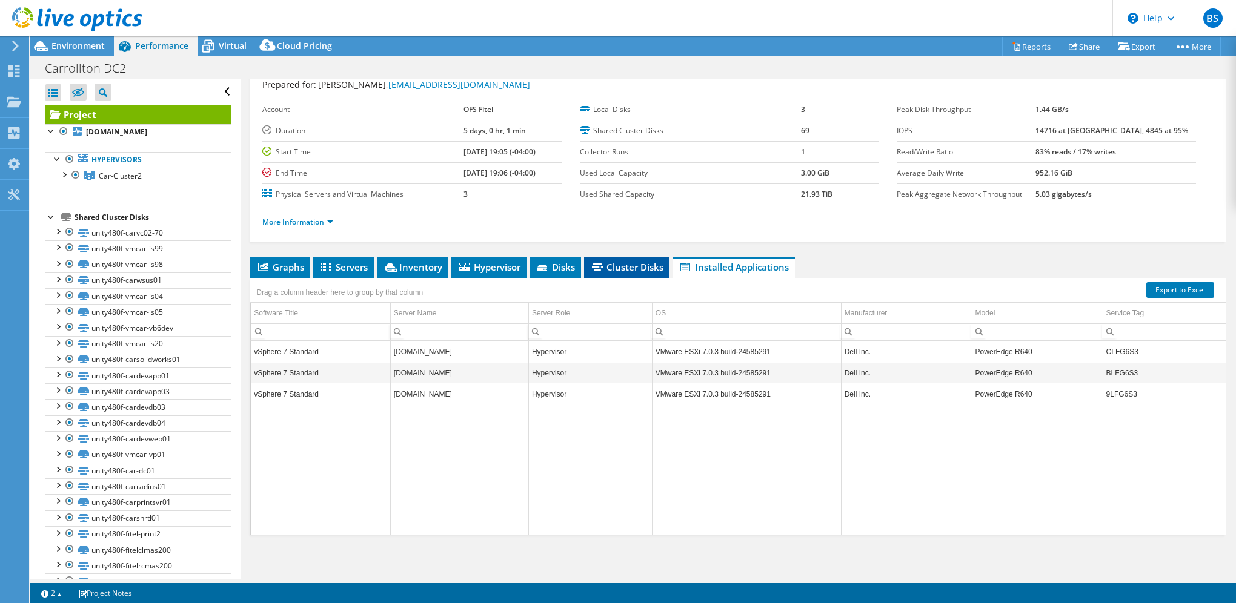
click at [631, 263] on span "Cluster Disks" at bounding box center [626, 267] width 73 height 12
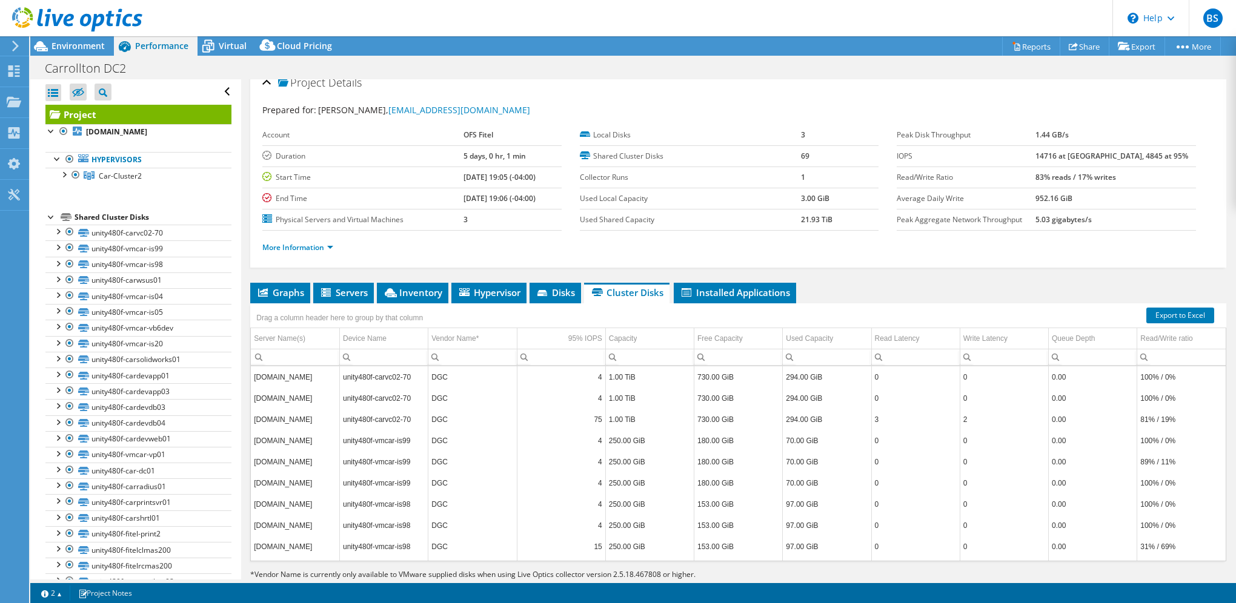
scroll to position [0, 0]
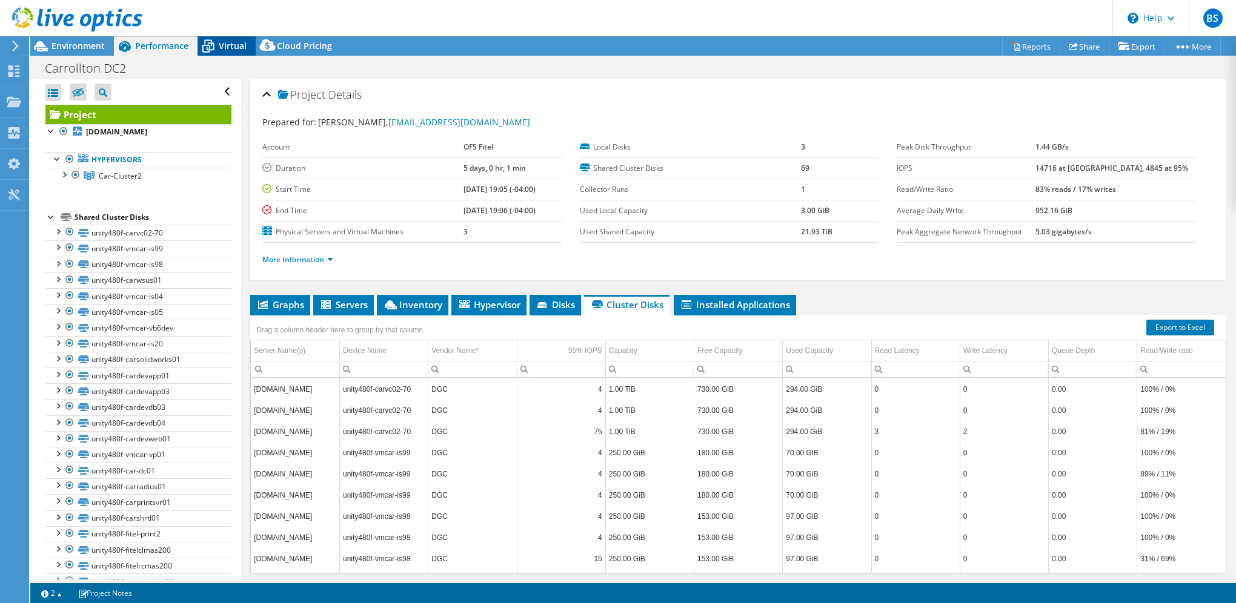
click at [228, 48] on span "Virtual" at bounding box center [233, 46] width 28 height 12
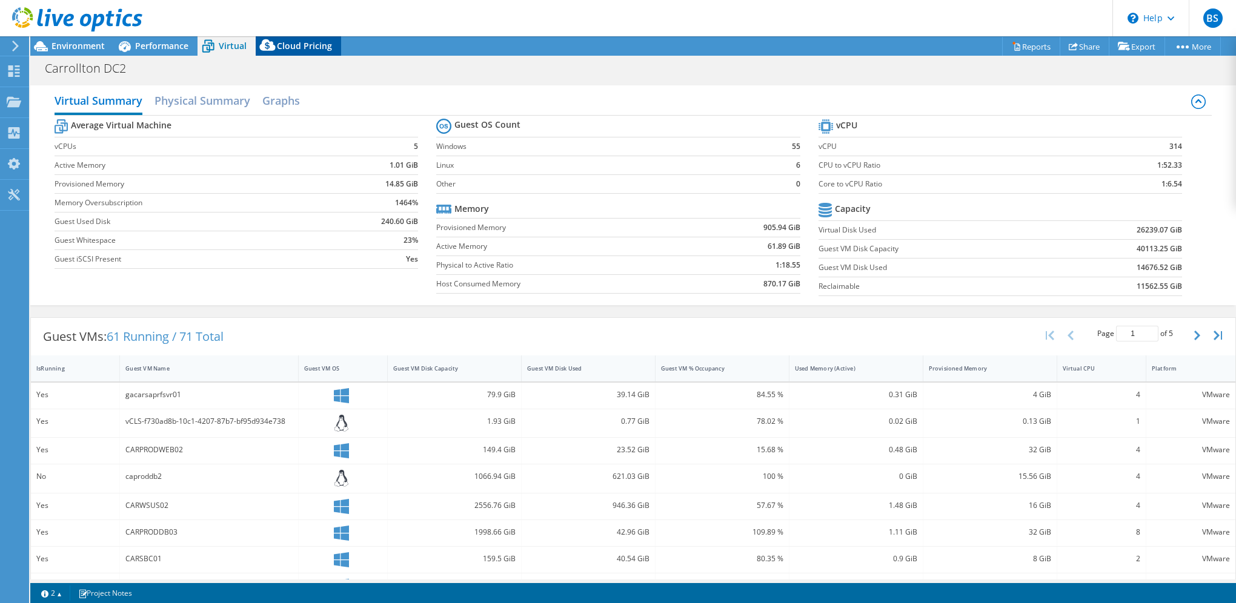
click at [285, 47] on span "Cloud Pricing" at bounding box center [304, 46] width 55 height 12
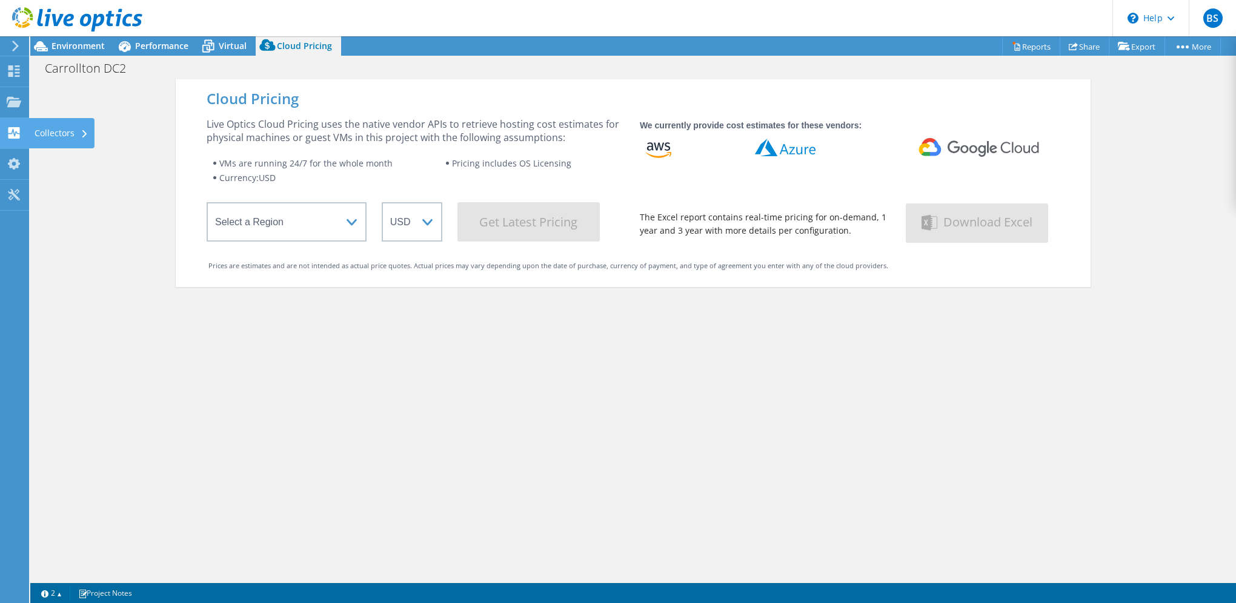
click at [68, 127] on div "Collectors" at bounding box center [61, 133] width 66 height 30
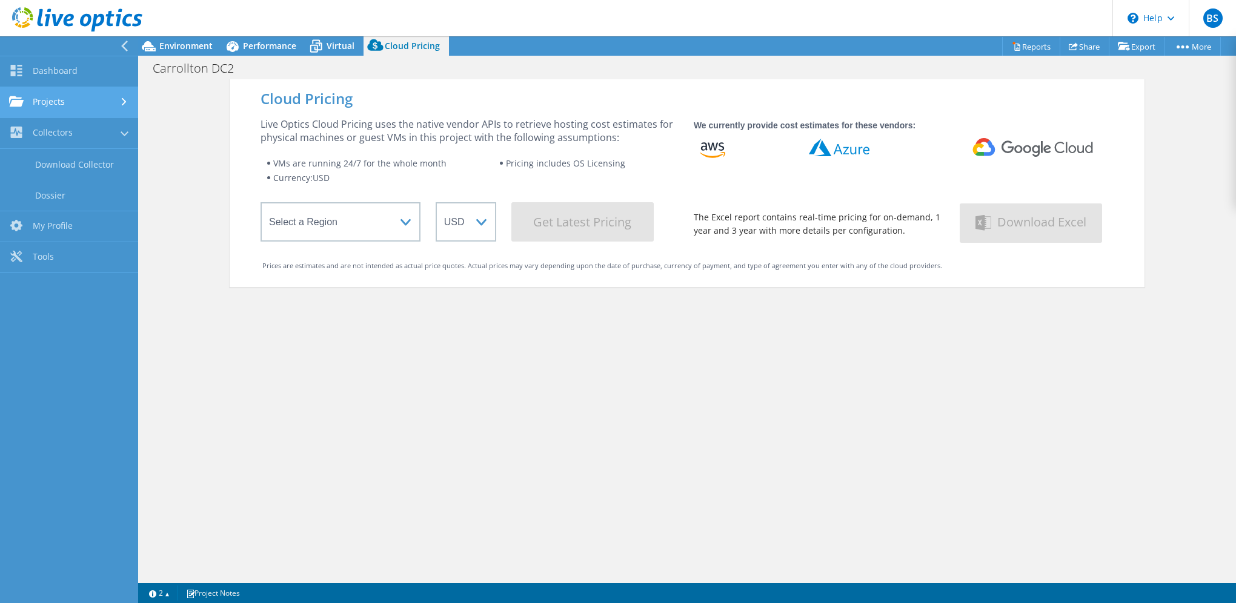
click at [85, 101] on link "Projects" at bounding box center [69, 102] width 138 height 31
click at [50, 297] on link "Tools" at bounding box center [69, 296] width 138 height 31
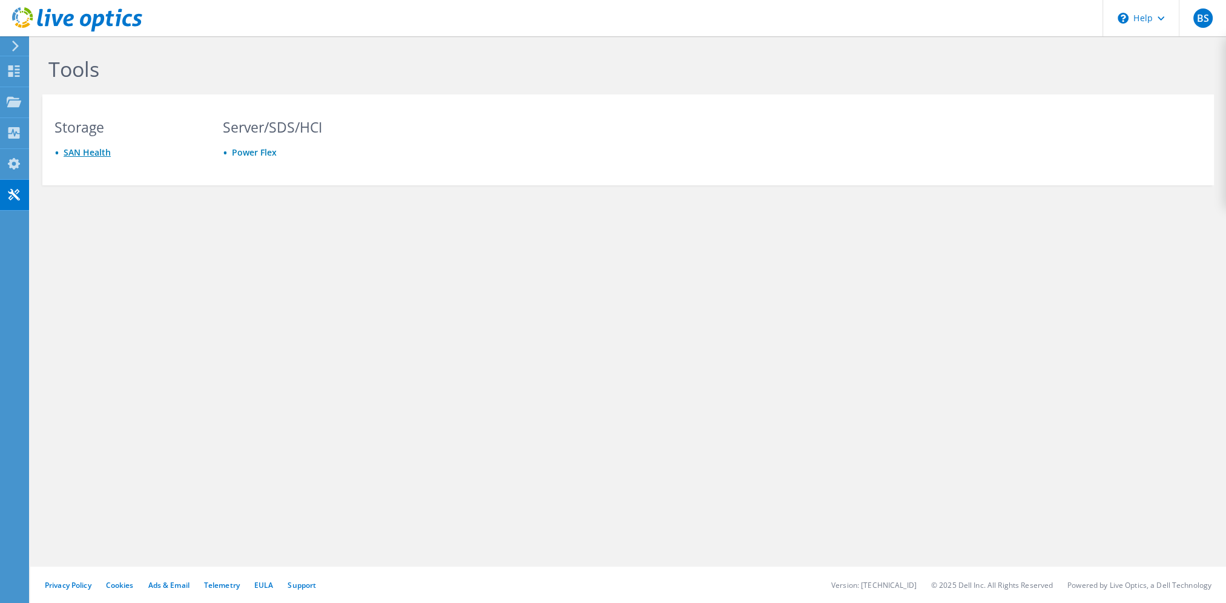
click at [82, 151] on link "SAN Health" at bounding box center [87, 153] width 47 height 12
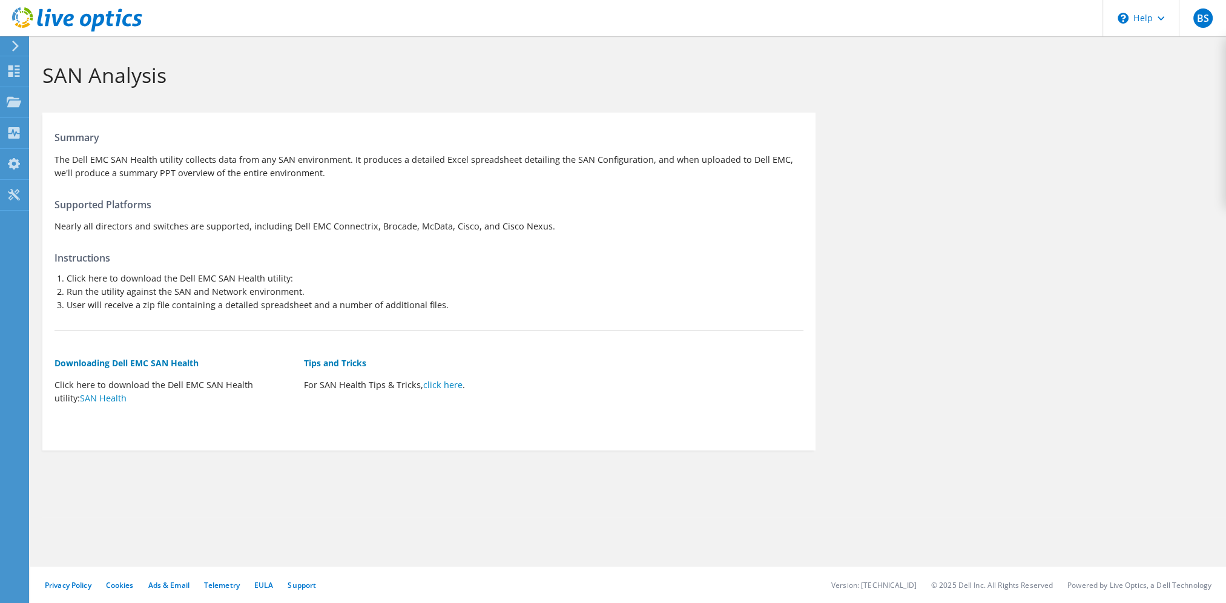
click at [15, 46] on icon at bounding box center [15, 46] width 9 height 11
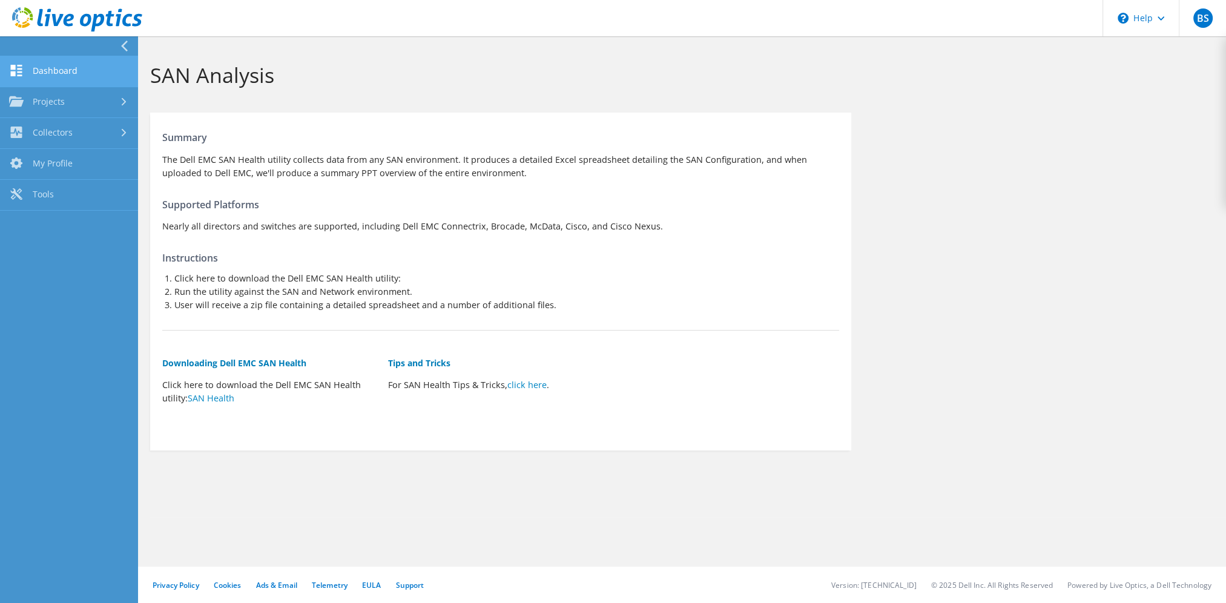
click at [61, 75] on link "Dashboard" at bounding box center [69, 71] width 138 height 31
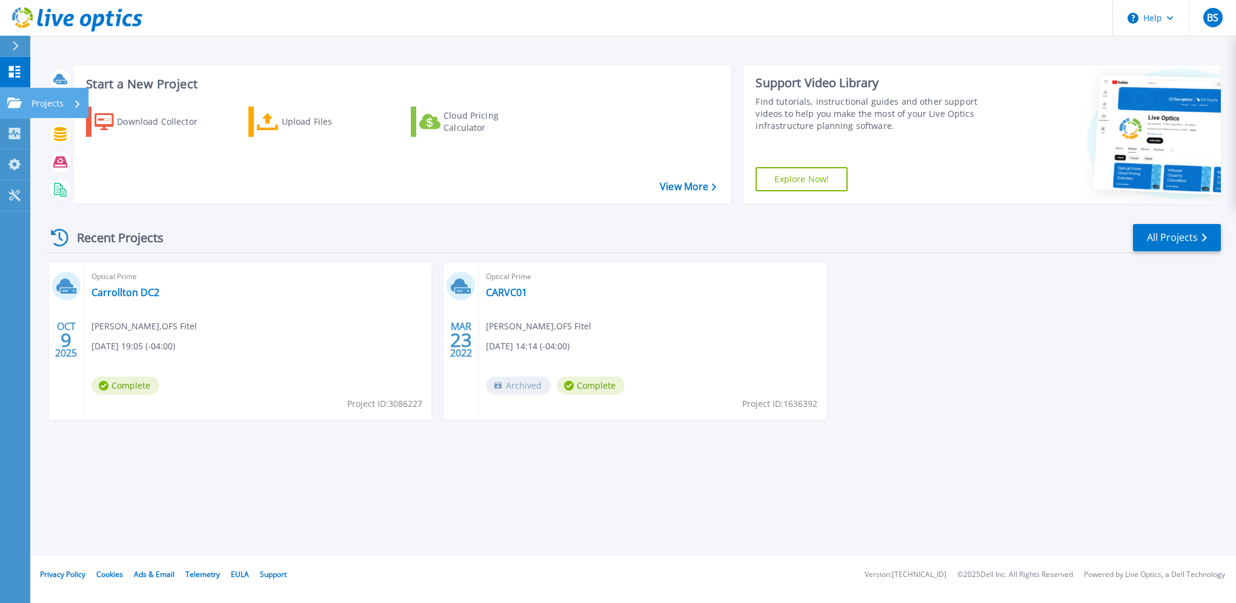
click at [15, 107] on icon at bounding box center [14, 103] width 15 height 10
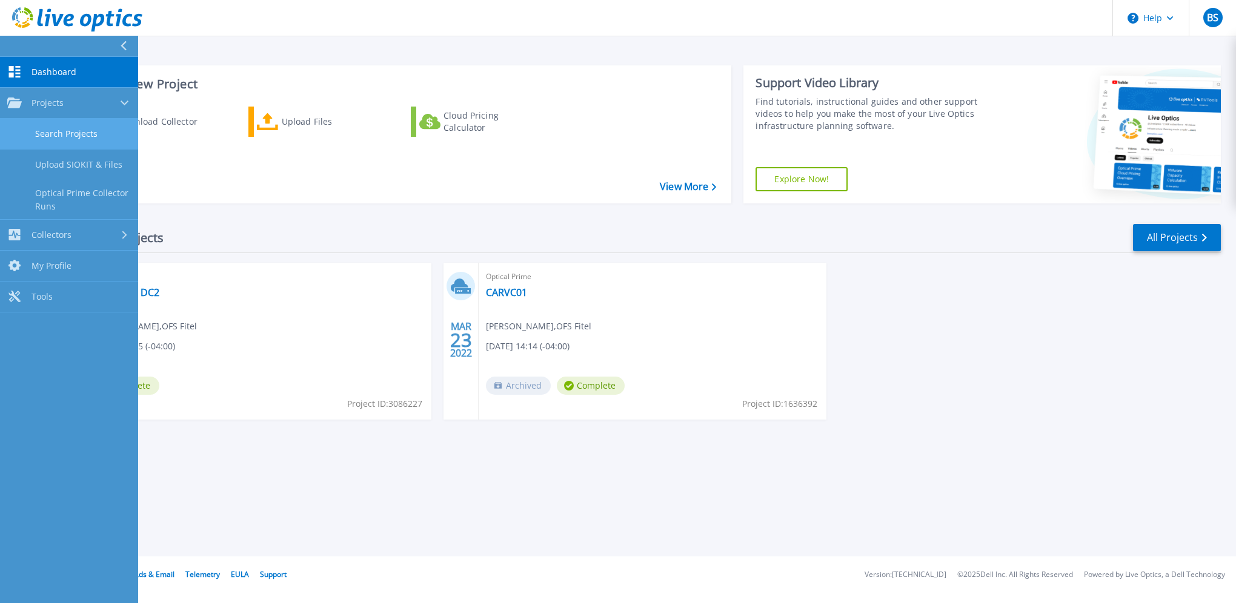
click at [74, 128] on link "Search Projects" at bounding box center [69, 134] width 138 height 31
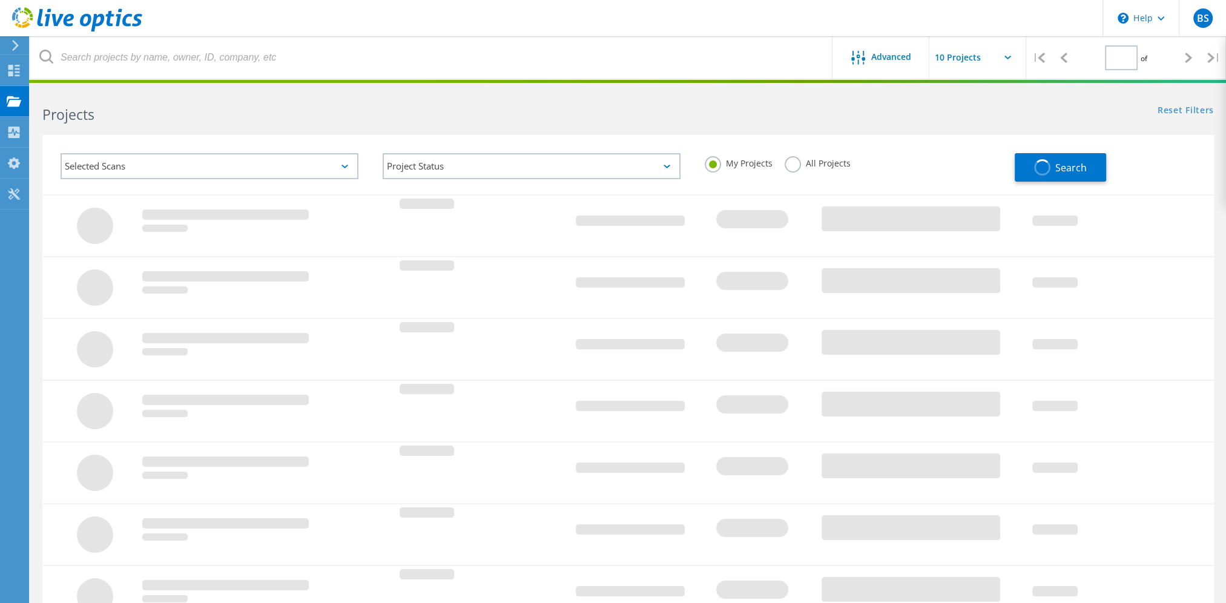
type input "1"
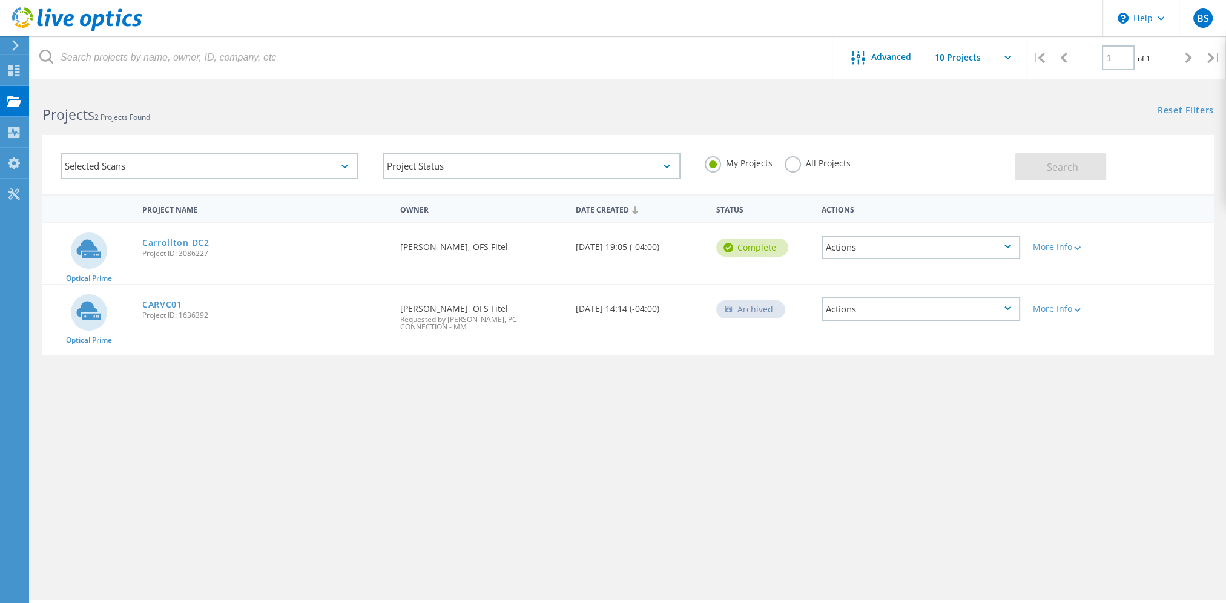
click at [972, 242] on div "Actions" at bounding box center [921, 248] width 199 height 24
click at [853, 254] on div "Share" at bounding box center [921, 257] width 196 height 19
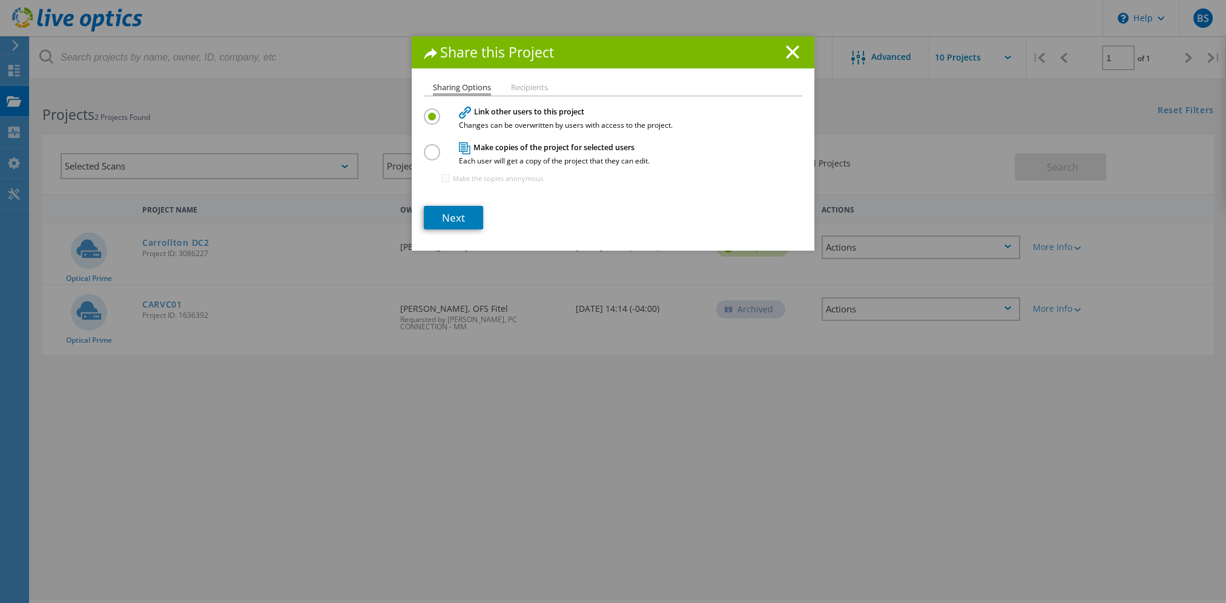
click at [533, 84] on li "Recipients" at bounding box center [529, 89] width 37 height 10
click at [424, 147] on label at bounding box center [434, 145] width 21 height 3
click at [0, 0] on input "radio" at bounding box center [0, 0] width 0 height 0
click at [424, 111] on label at bounding box center [434, 109] width 21 height 3
click at [0, 0] on input "radio" at bounding box center [0, 0] width 0 height 0
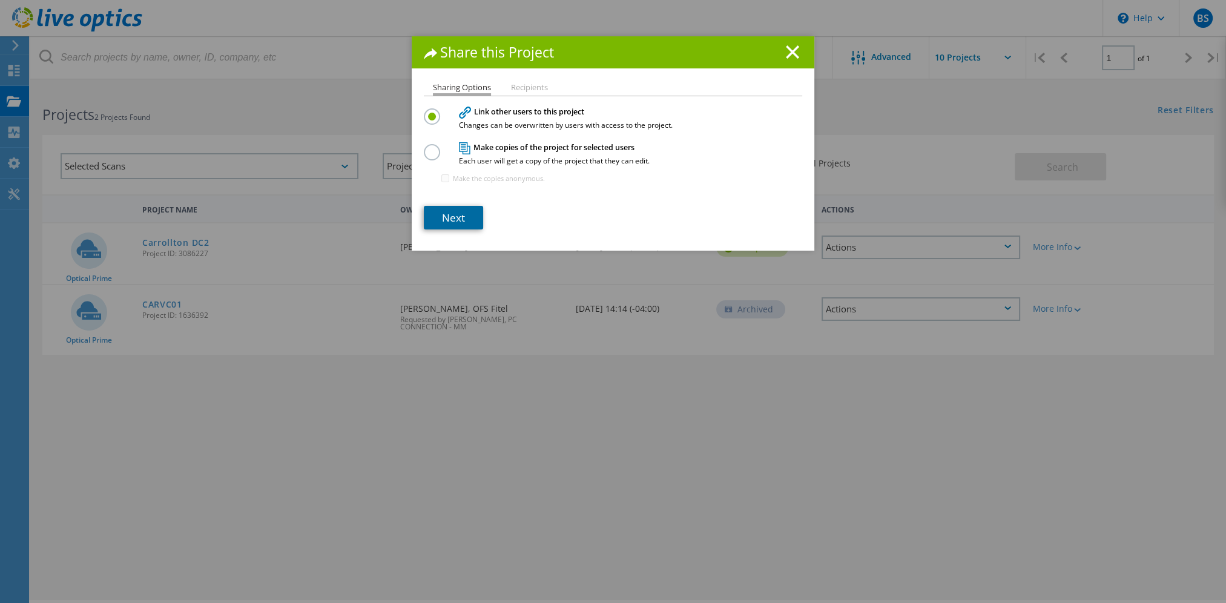
click at [450, 219] on link "Next" at bounding box center [453, 218] width 59 height 24
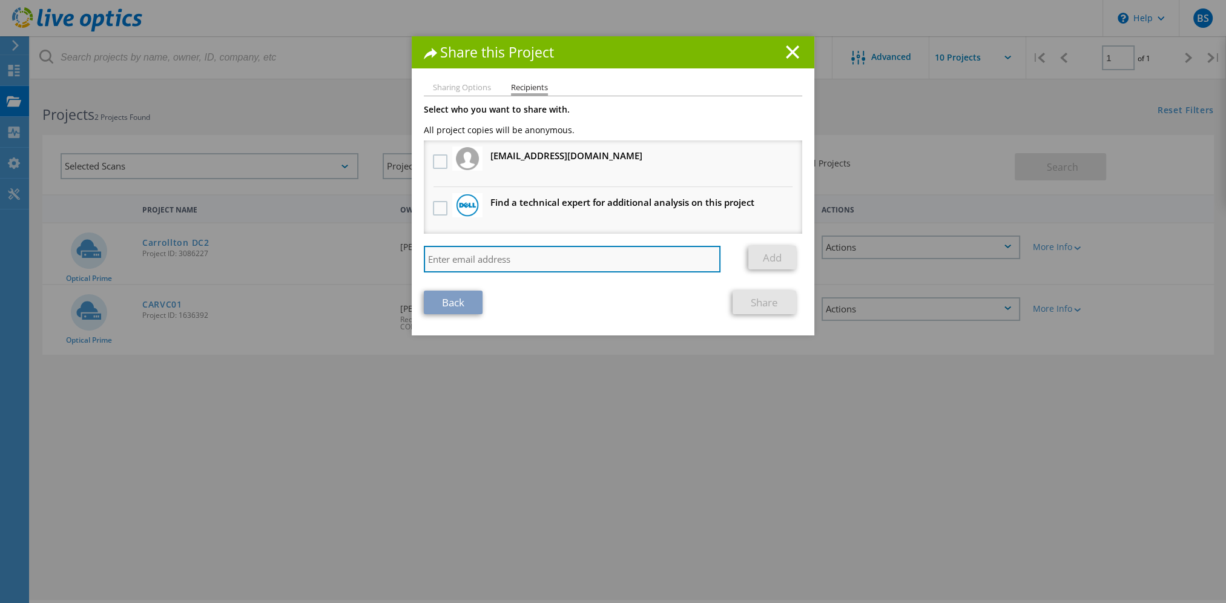
click at [531, 262] on input "search" at bounding box center [572, 259] width 297 height 27
click at [509, 253] on input "[DOMAIN_NAME]" at bounding box center [572, 259] width 297 height 27
type input "[EMAIL_ADDRESS][DOMAIN_NAME]"
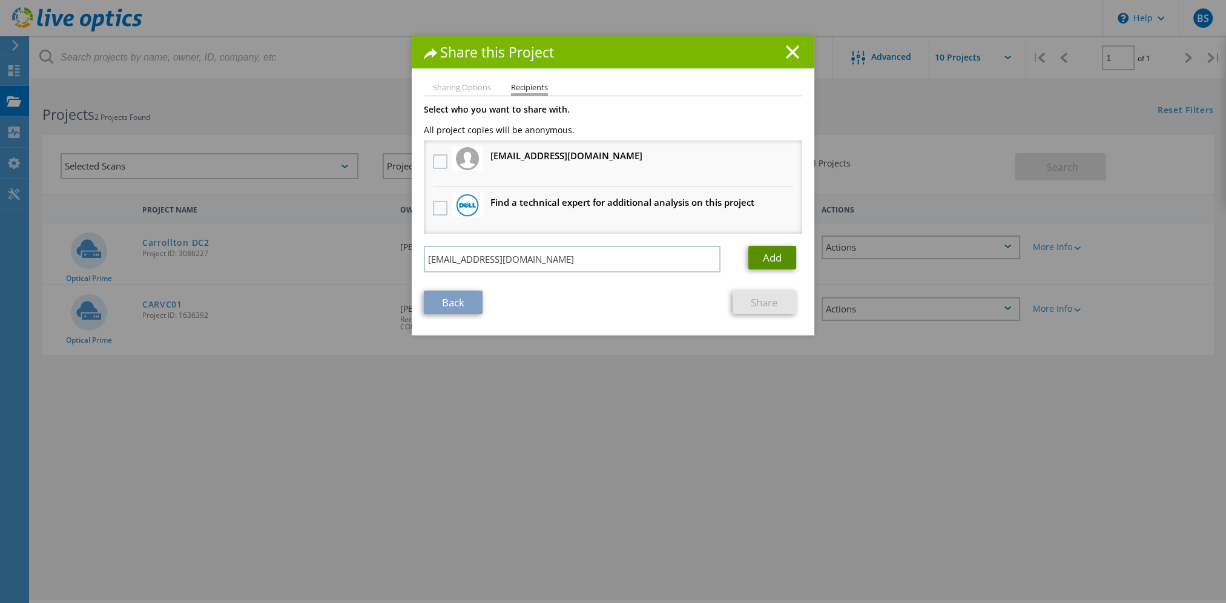
click at [760, 251] on link "Add" at bounding box center [773, 258] width 48 height 24
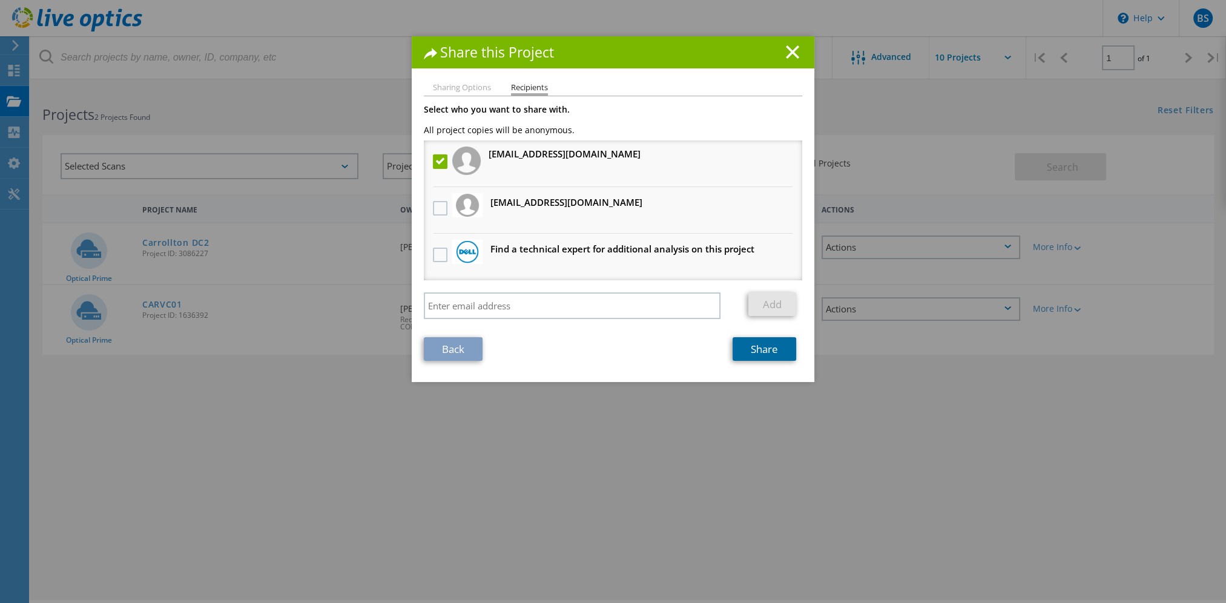
click at [758, 348] on link "Share" at bounding box center [765, 349] width 64 height 24
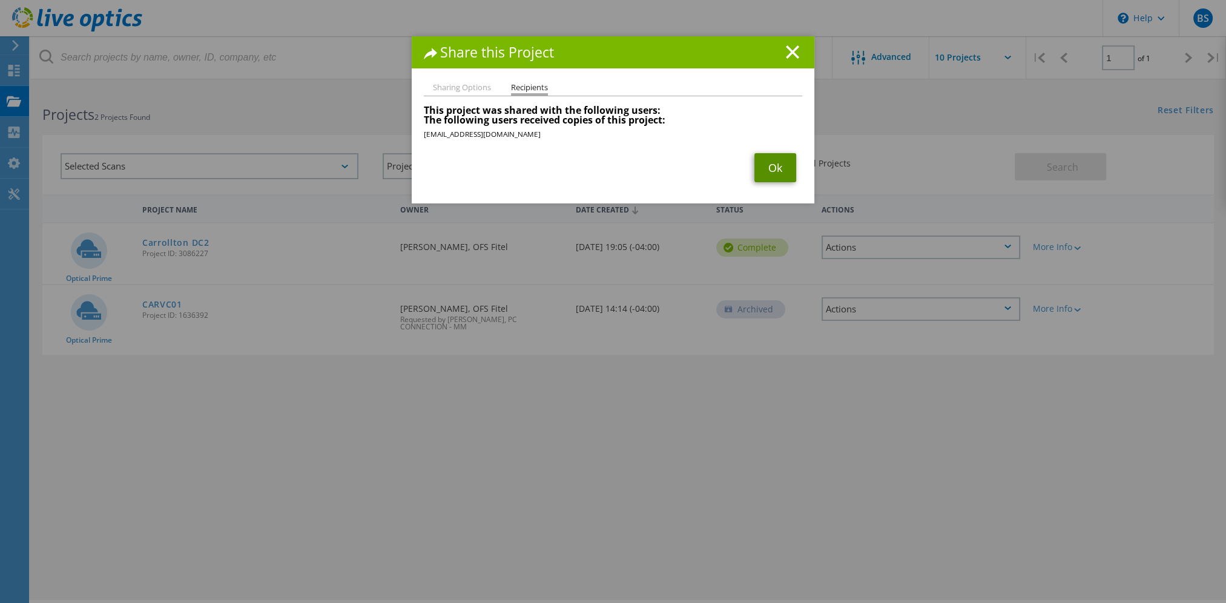
click at [777, 168] on link "Ok" at bounding box center [776, 167] width 42 height 29
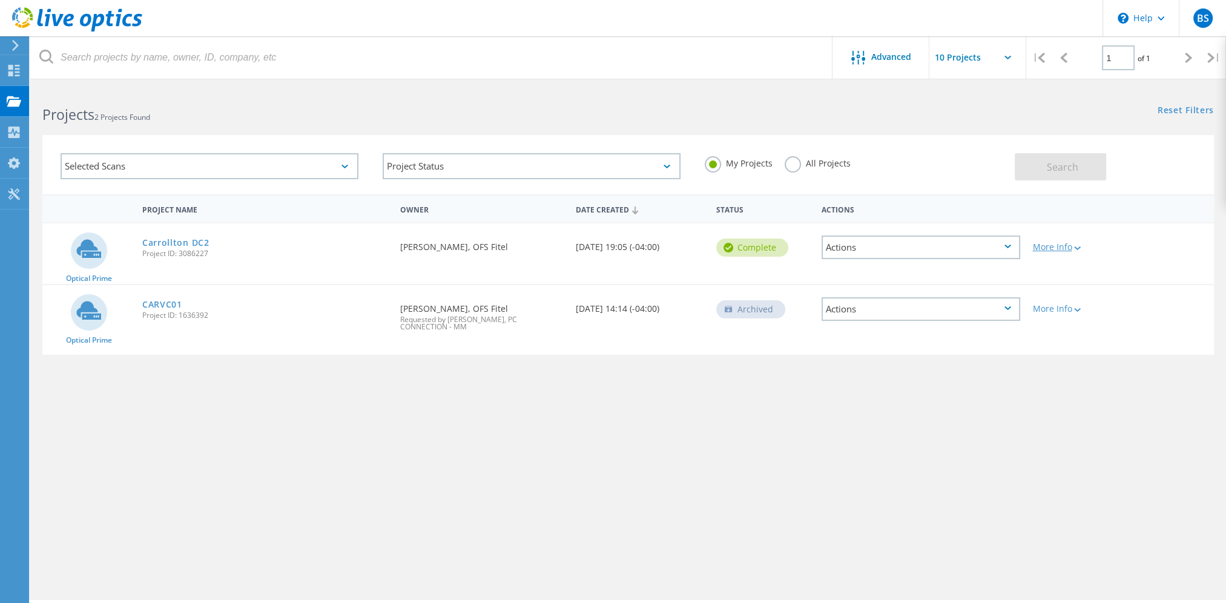
click at [1071, 244] on div "More Info" at bounding box center [1074, 247] width 82 height 8
